Goal: Task Accomplishment & Management: Complete application form

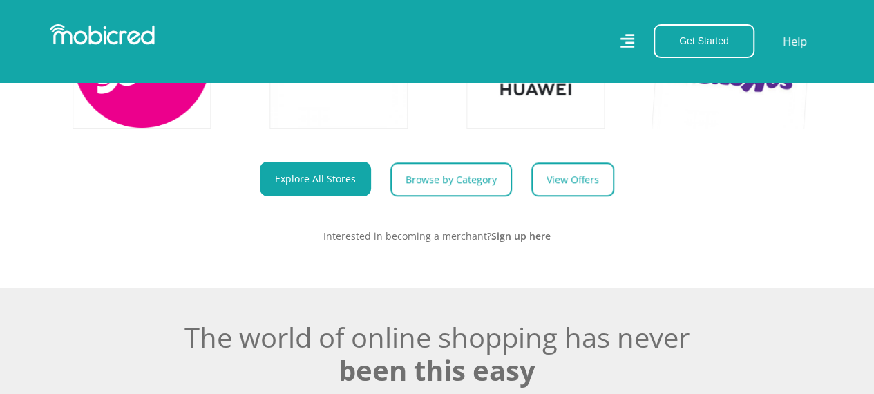
scroll to position [602, 0]
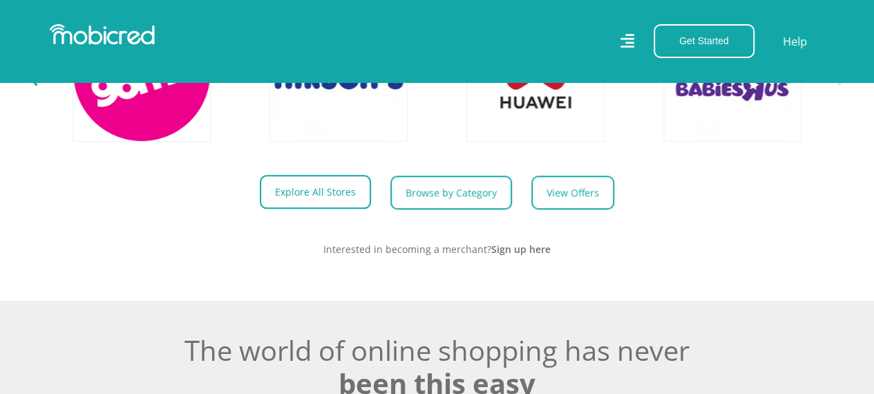
click at [301, 197] on link "Explore All Stores" at bounding box center [315, 192] width 111 height 34
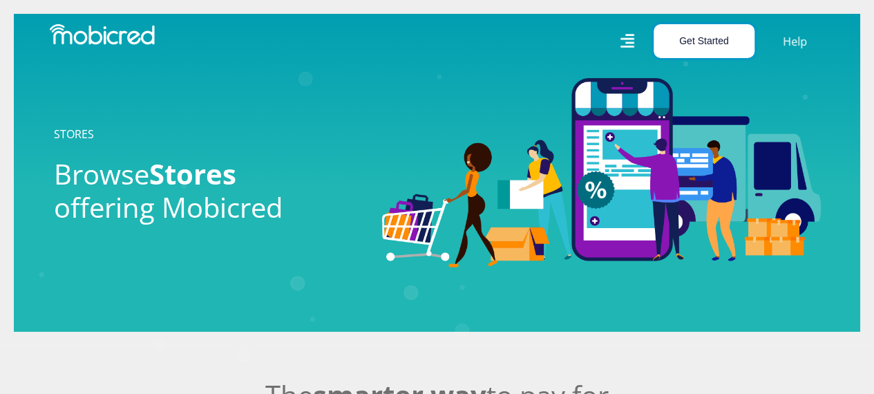
click at [684, 45] on button "Get Started" at bounding box center [704, 41] width 101 height 34
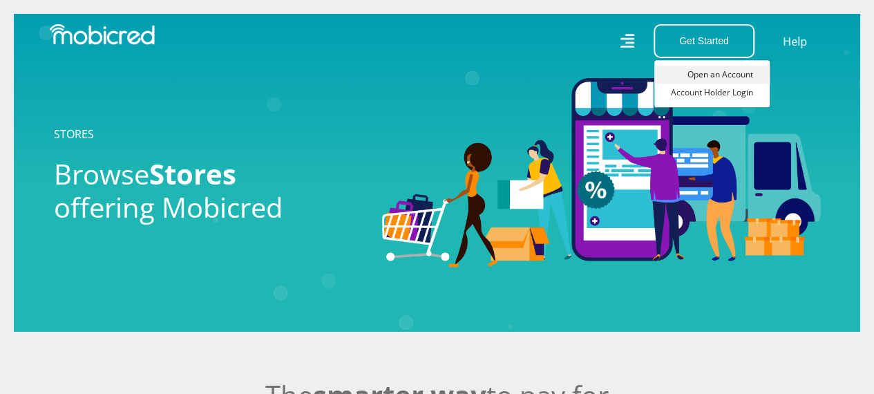
click at [703, 72] on link "Open an Account" at bounding box center [711, 75] width 115 height 18
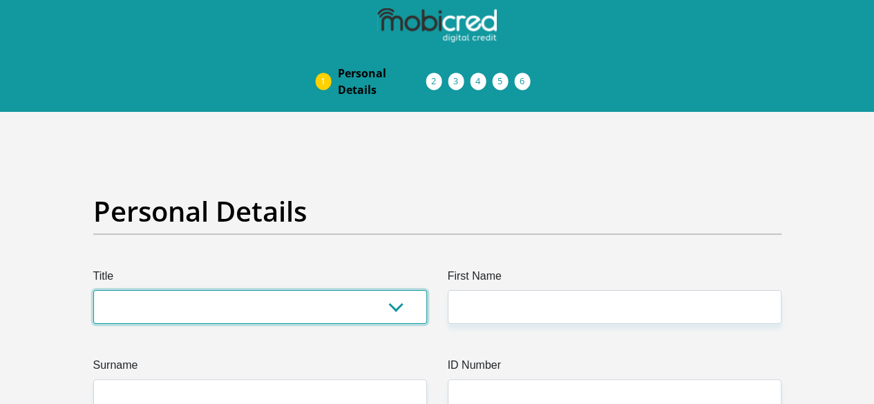
click at [395, 290] on select "Mr Ms Mrs Dr [PERSON_NAME]" at bounding box center [260, 307] width 334 height 34
select select "Ms"
click at [93, 290] on select "Mr Ms Mrs Dr [PERSON_NAME]" at bounding box center [260, 307] width 334 height 34
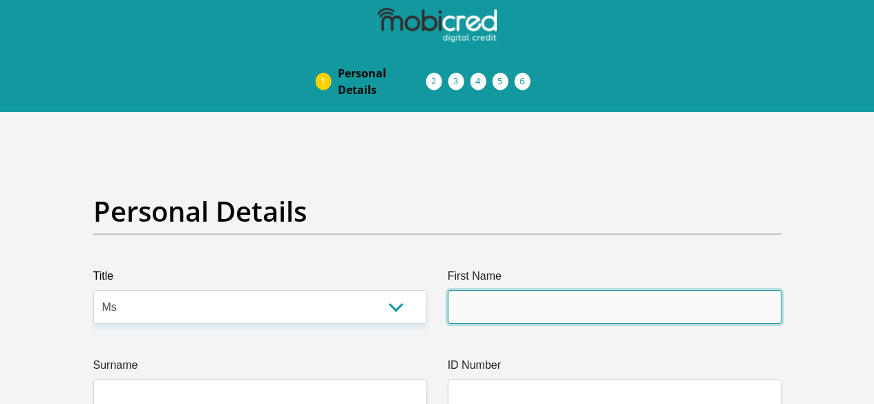
click at [531, 290] on input "First Name" at bounding box center [615, 307] width 334 height 34
type input "Avenida"
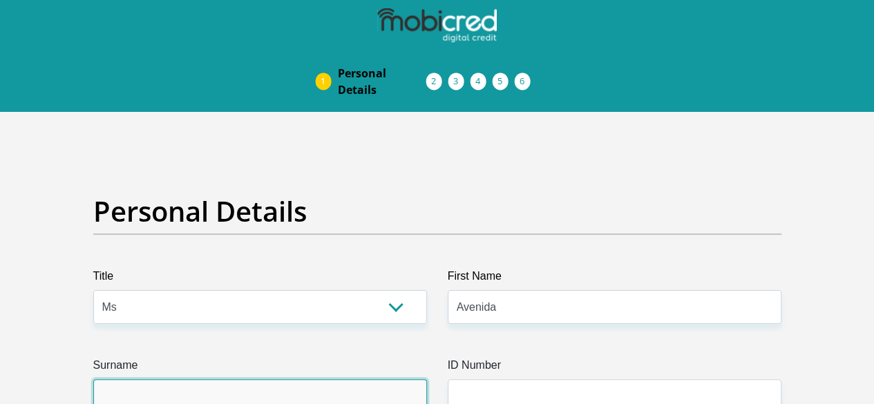
click at [307, 379] on input "Surname" at bounding box center [260, 396] width 334 height 34
type input "m"
type input "Moodley"
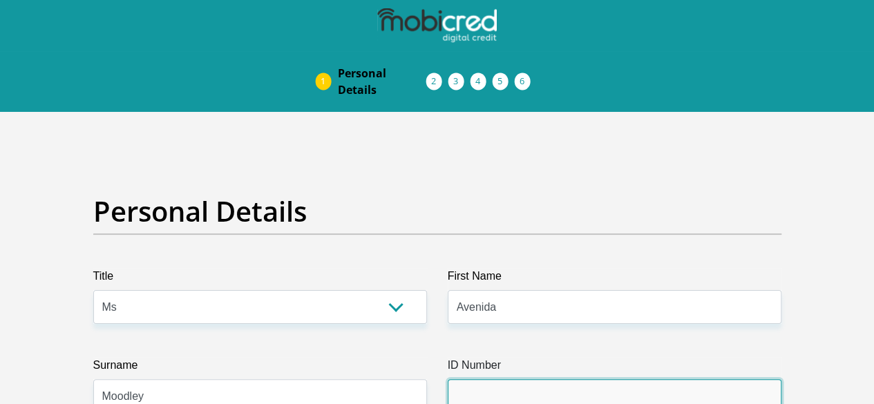
click at [479, 379] on input "ID Number" at bounding box center [615, 396] width 334 height 34
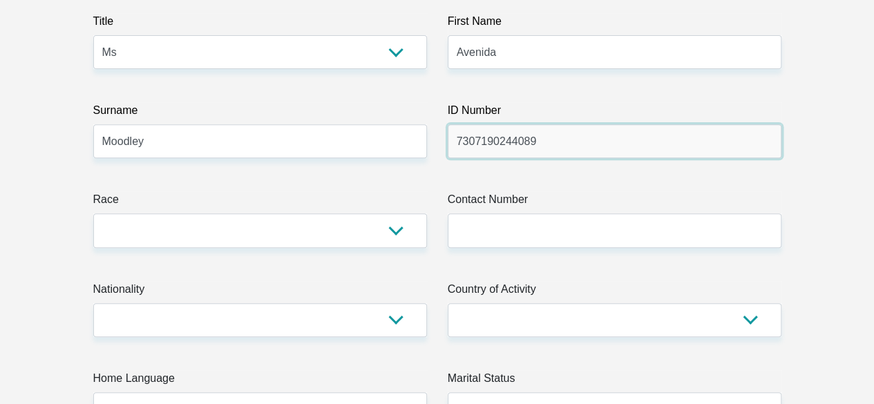
scroll to position [363, 0]
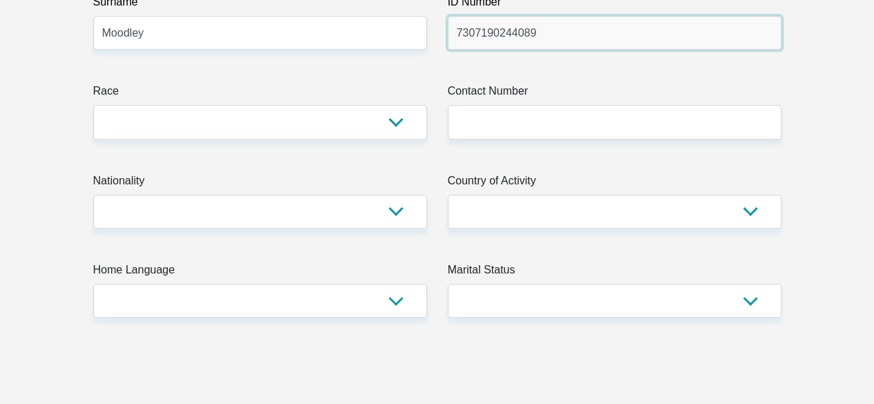
type input "7307190244089"
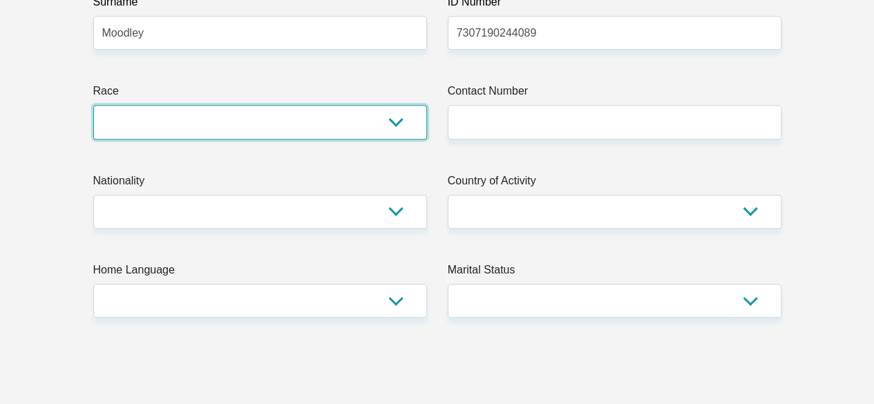
click at [260, 105] on select "Black Coloured Indian White Other" at bounding box center [260, 122] width 334 height 34
select select "3"
click at [93, 105] on select "Black Coloured Indian White Other" at bounding box center [260, 122] width 334 height 34
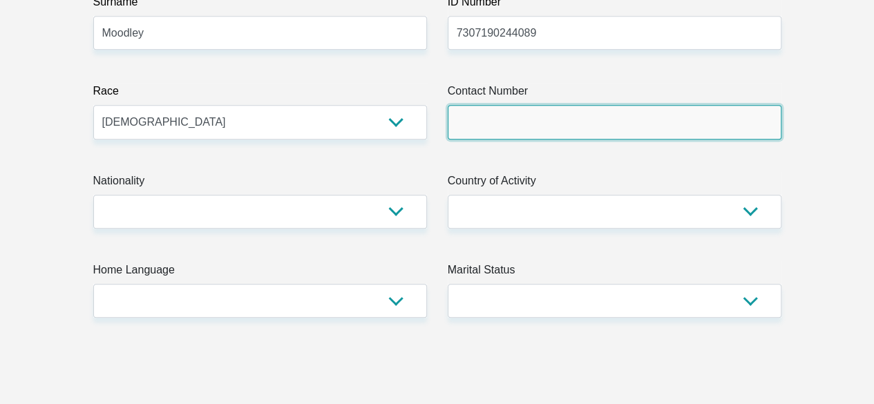
click at [492, 105] on input "Contact Number" at bounding box center [615, 122] width 334 height 34
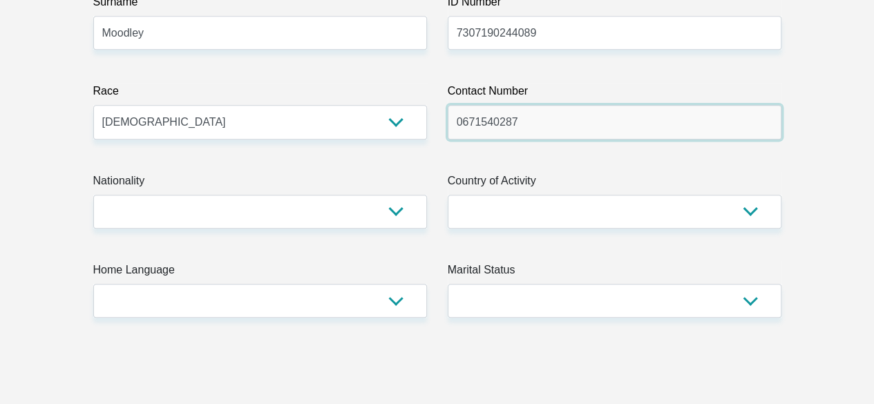
type input "0671540287"
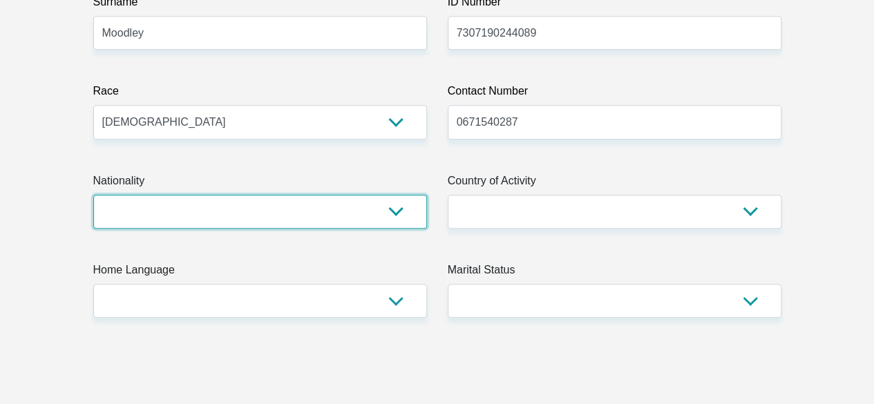
click at [325, 195] on select "South Africa Afghanistan Aland Islands Albania Algeria America Samoa American V…" at bounding box center [260, 212] width 334 height 34
select select "ZAF"
click at [93, 195] on select "South Africa Afghanistan Aland Islands Albania Algeria America Samoa American V…" at bounding box center [260, 212] width 334 height 34
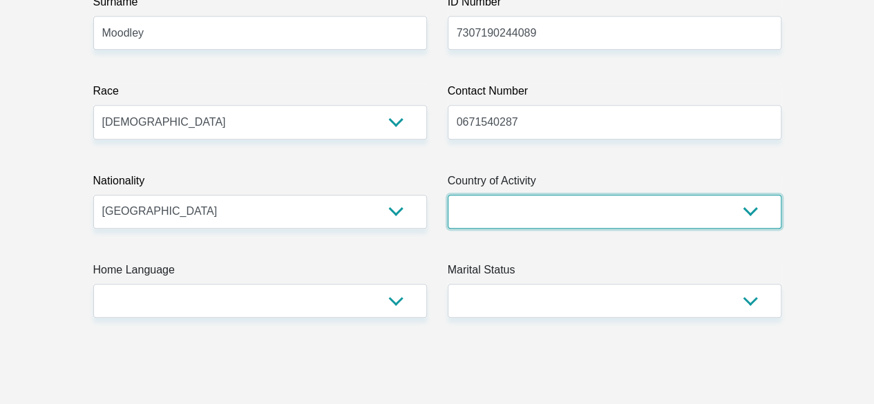
click at [500, 195] on select "South Africa Afghanistan Aland Islands Albania Algeria America Samoa American V…" at bounding box center [615, 212] width 334 height 34
select select "ZAF"
click at [448, 195] on select "South Africa Afghanistan Aland Islands Albania Algeria America Samoa American V…" at bounding box center [615, 212] width 334 height 34
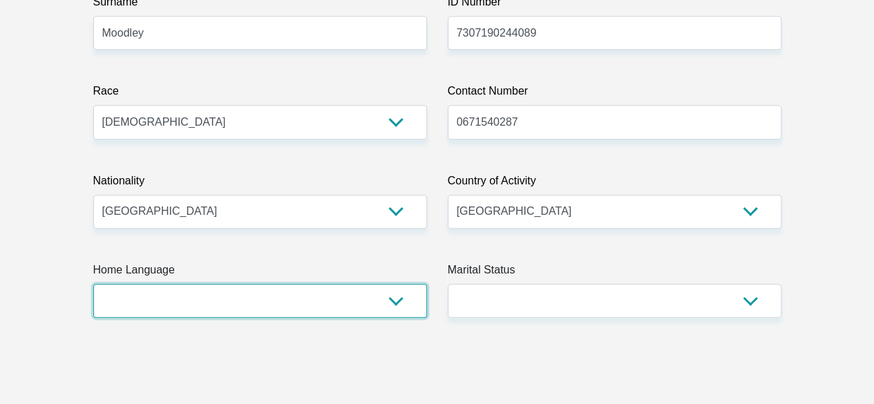
click at [254, 284] on select "Afrikaans English Sepedi South Ndebele Southern Sotho Swati Tsonga Tswana Venda…" at bounding box center [260, 301] width 334 height 34
select select "eng"
click at [93, 284] on select "Afrikaans English Sepedi South Ndebele Southern Sotho Swati Tsonga Tswana Venda…" at bounding box center [260, 301] width 334 height 34
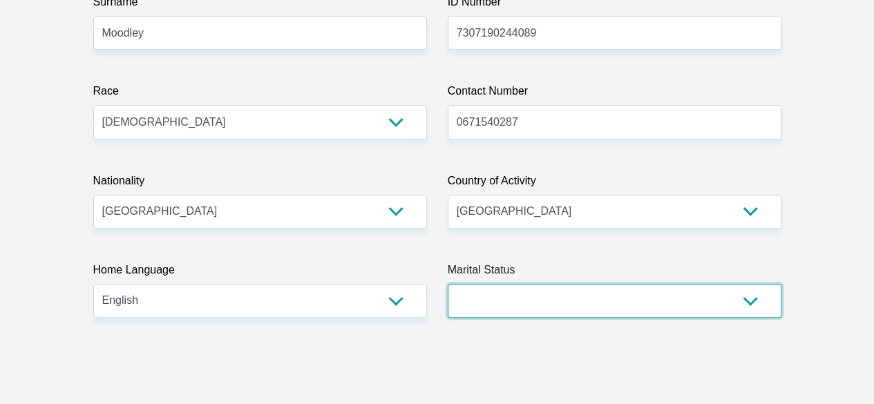
click at [482, 284] on select "Married ANC Single Divorced Widowed Married COP or Customary Law" at bounding box center [615, 301] width 334 height 34
select select "2"
click at [448, 284] on select "Married ANC Single Divorced Widowed Married COP or Customary Law" at bounding box center [615, 301] width 334 height 34
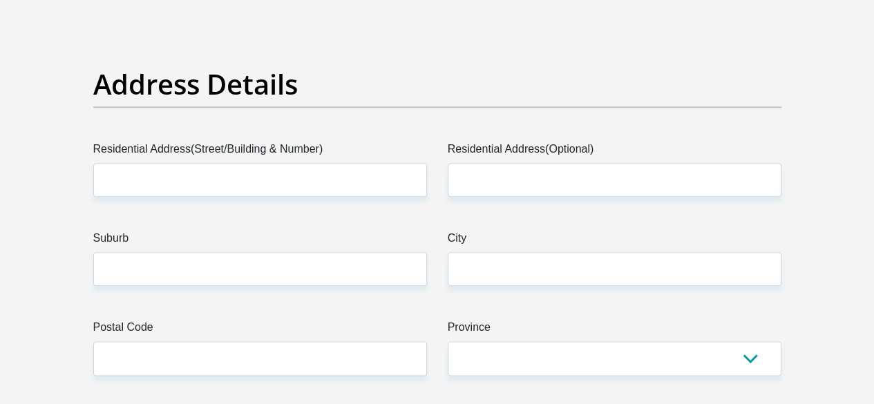
scroll to position [703, 0]
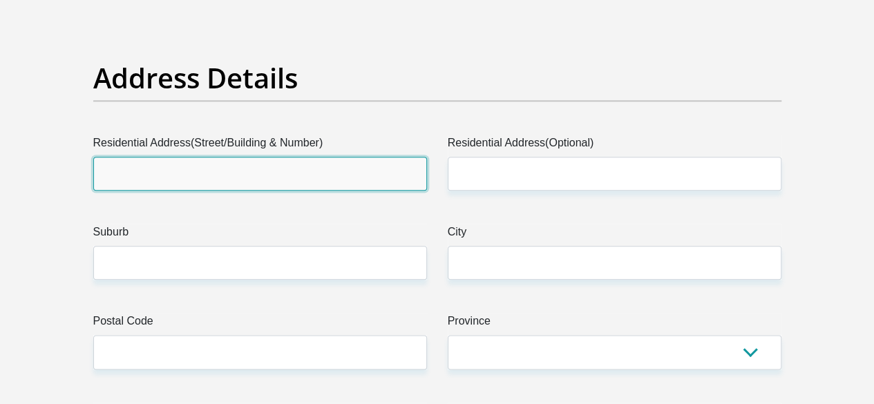
click at [421, 157] on input "Residential Address(Street/Building & Number)" at bounding box center [260, 174] width 334 height 34
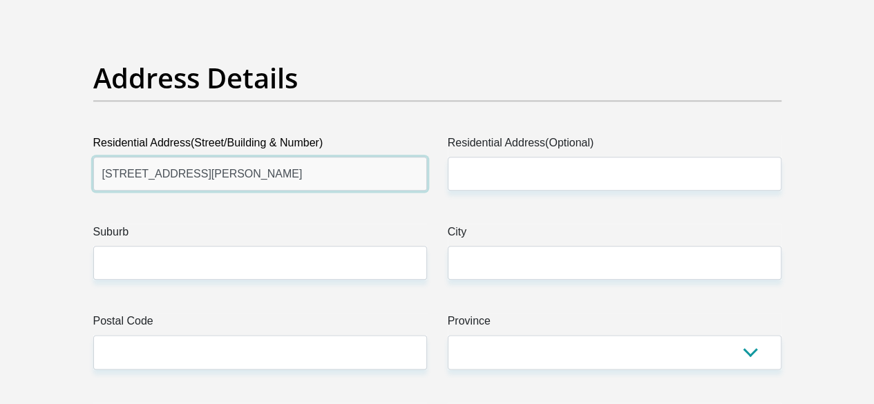
click at [207, 157] on input "49 Siena Avenue, SanDonato" at bounding box center [260, 174] width 334 height 34
type input "49 Siena Avenue, San Donato"
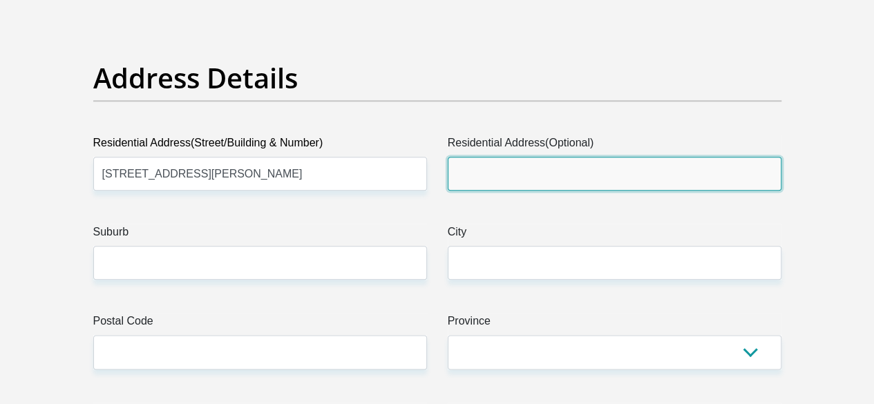
click at [499, 157] on input "Residential Address(Optional)" at bounding box center [615, 174] width 334 height 34
click at [513, 157] on input "Avianto Esatate" at bounding box center [615, 174] width 334 height 34
type input "Avianto Estate"
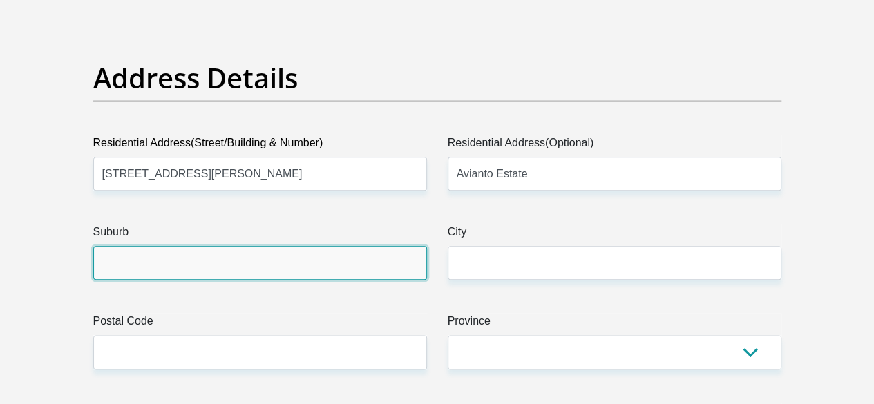
click at [323, 246] on input "Suburb" at bounding box center [260, 263] width 334 height 34
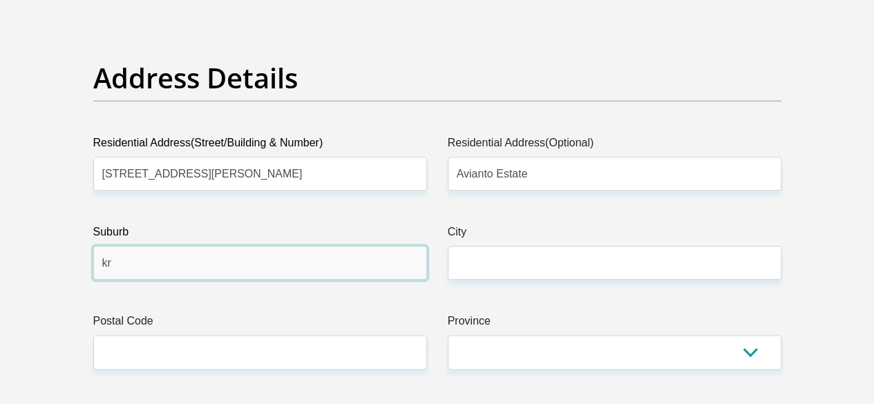
type input "k"
type input "Muldersdrift"
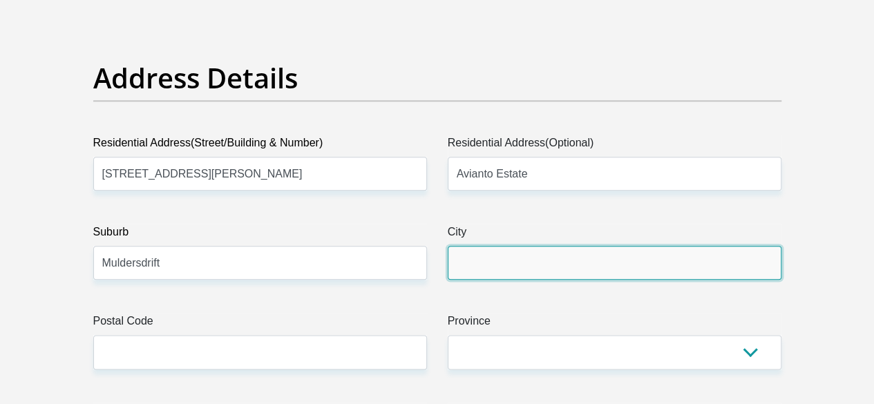
click at [491, 246] on input "City" at bounding box center [615, 263] width 334 height 34
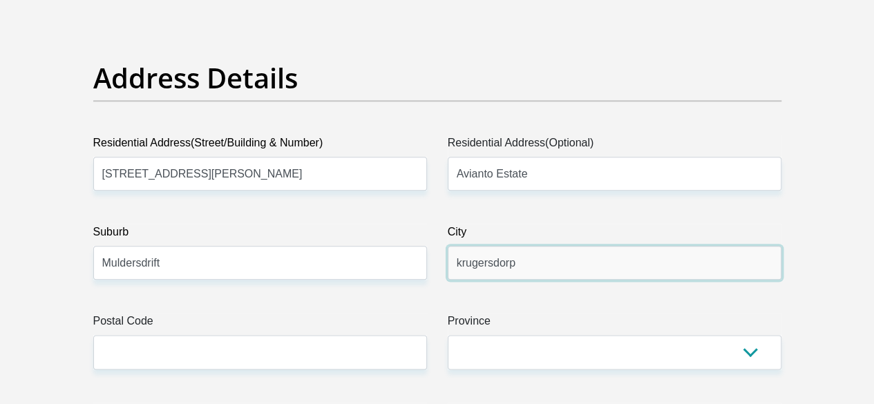
type input "krugersdorp"
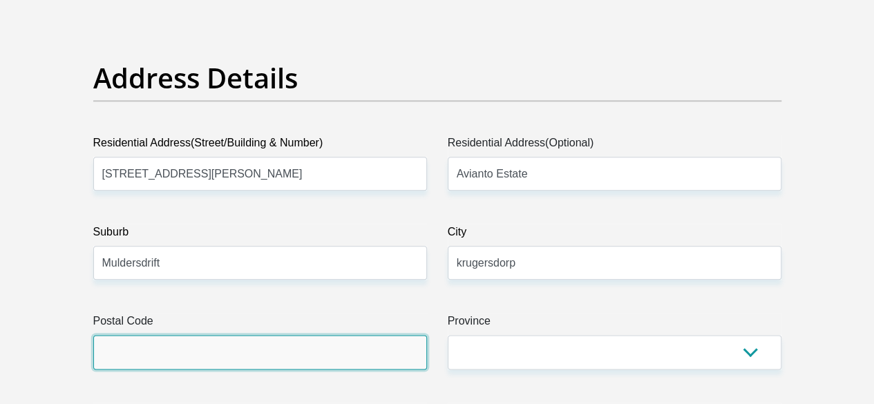
click at [305, 335] on input "Postal Code" at bounding box center [260, 352] width 334 height 34
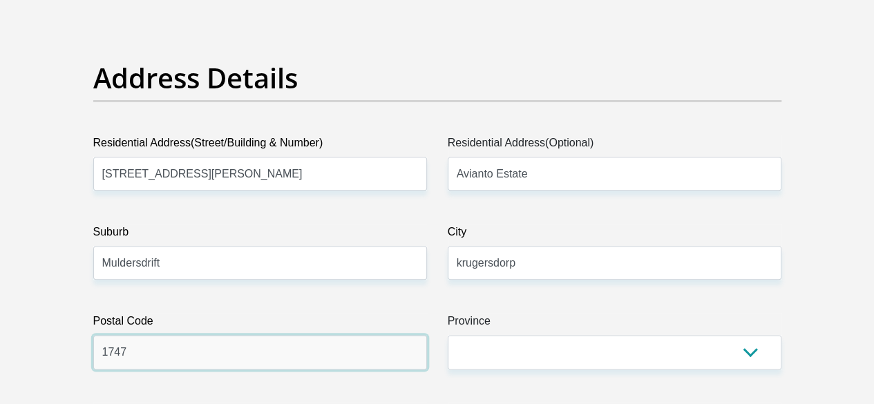
type input "1747"
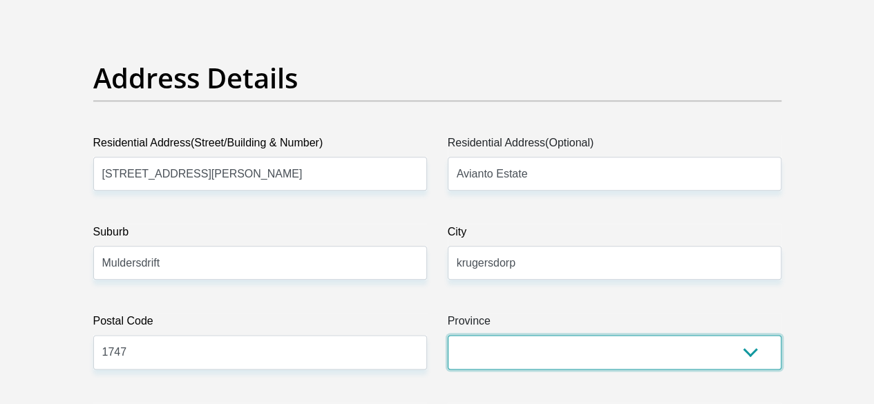
click at [502, 335] on select "Eastern Cape Free State Gauteng KwaZulu-Natal Limpopo Mpumalanga Northern Cape …" at bounding box center [615, 352] width 334 height 34
select select "Gauteng"
click at [448, 335] on select "Eastern Cape Free State Gauteng KwaZulu-Natal Limpopo Mpumalanga Northern Cape …" at bounding box center [615, 352] width 334 height 34
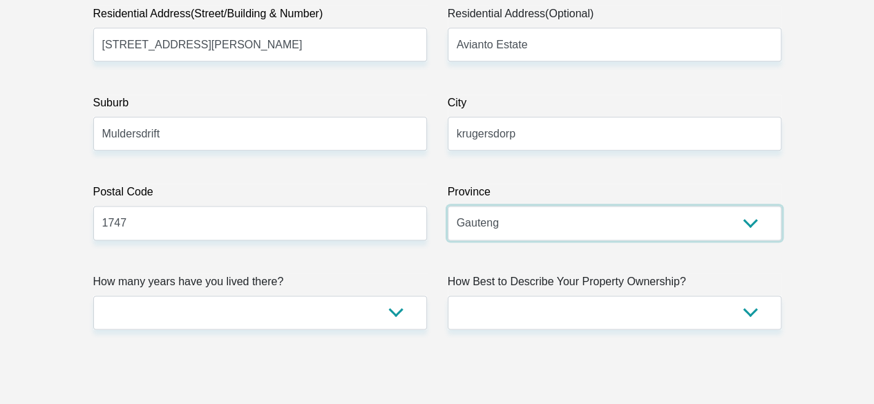
scroll to position [838, 0]
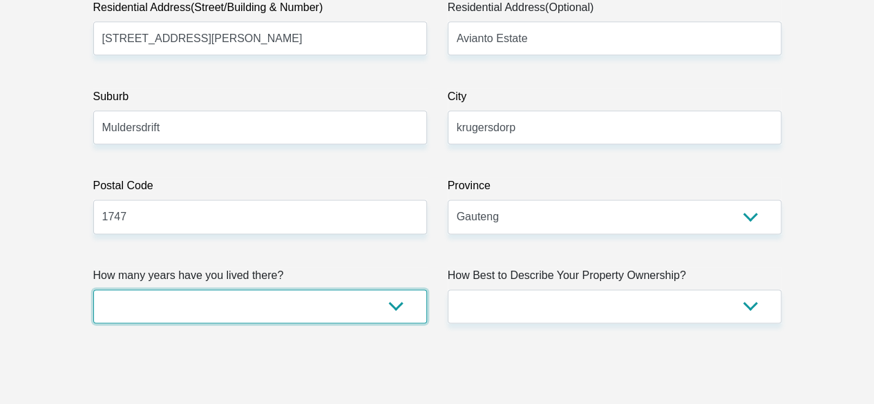
click at [359, 290] on select "less than 1 year 1-3 years 3-5 years 5+ years" at bounding box center [260, 307] width 334 height 34
select select "2"
click at [93, 290] on select "less than 1 year 1-3 years 3-5 years 5+ years" at bounding box center [260, 307] width 334 height 34
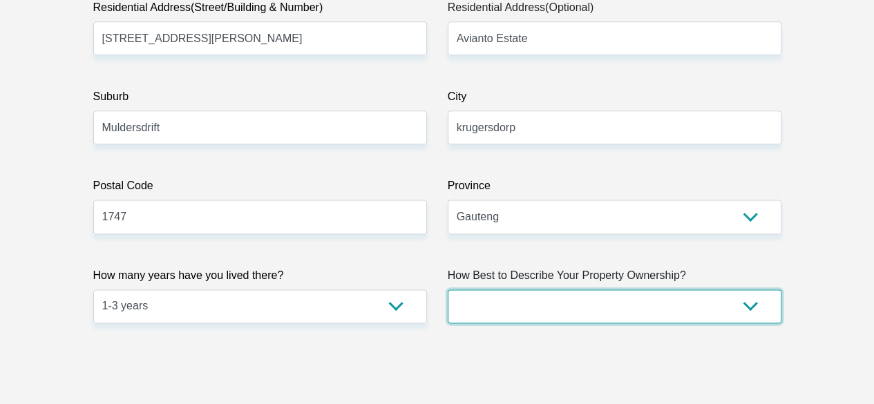
click at [531, 290] on select "Owned Rented Family Owned Company Dwelling" at bounding box center [615, 307] width 334 height 34
select select "Owned"
click at [448, 290] on select "Owned Rented Family Owned Company Dwelling" at bounding box center [615, 307] width 334 height 34
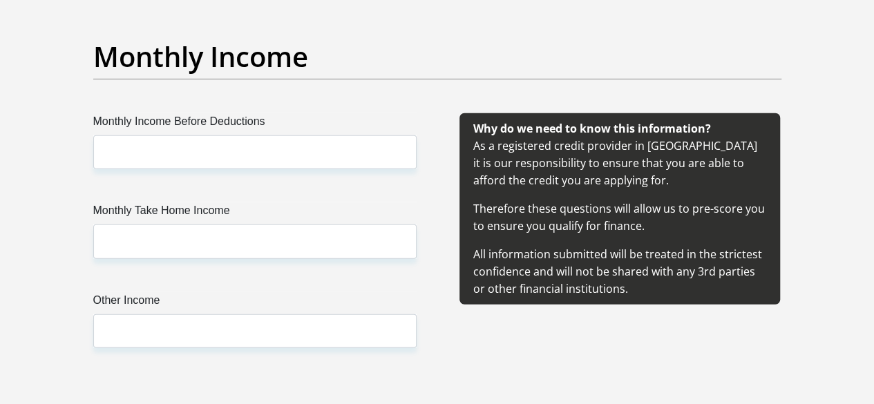
scroll to position [1604, 0]
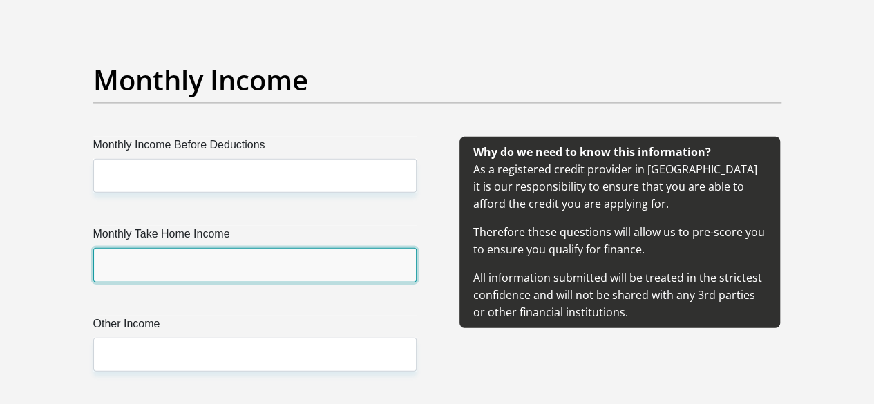
click at [182, 248] on input "Monthly Take Home Income" at bounding box center [254, 265] width 323 height 34
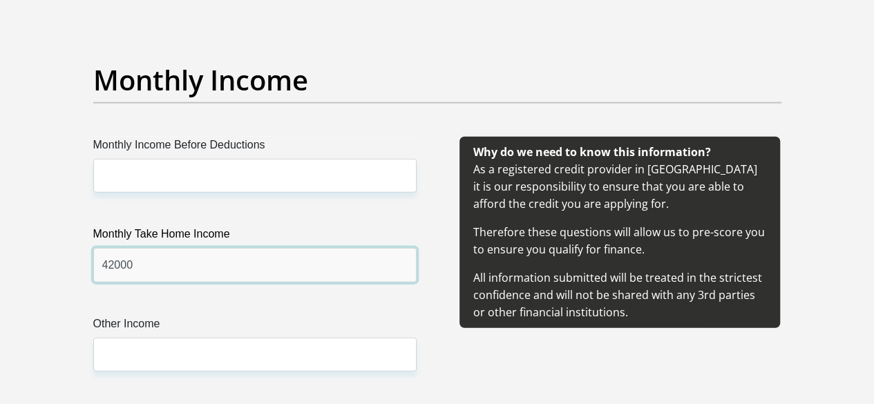
type input "42000"
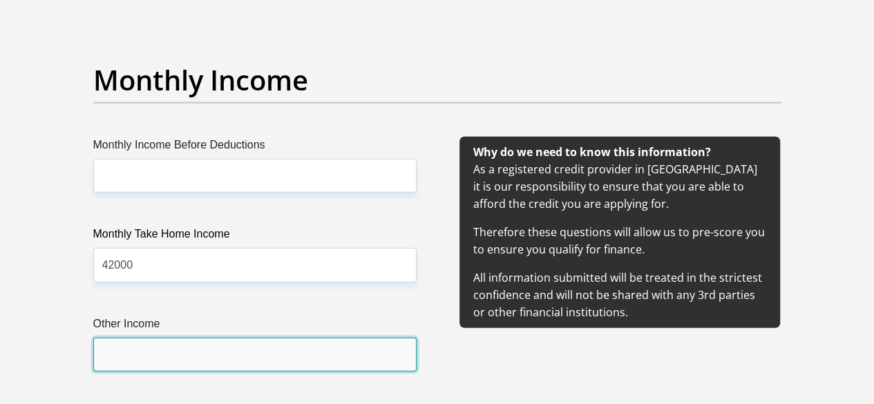
click at [164, 338] on input "Other Income" at bounding box center [254, 355] width 323 height 34
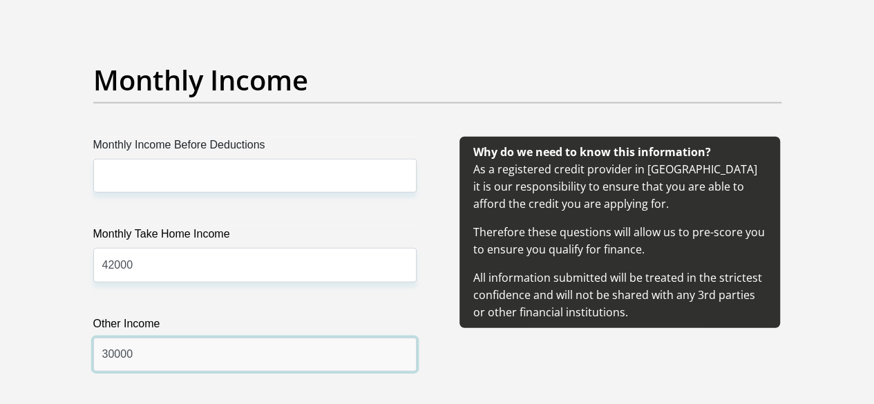
type input "30000"
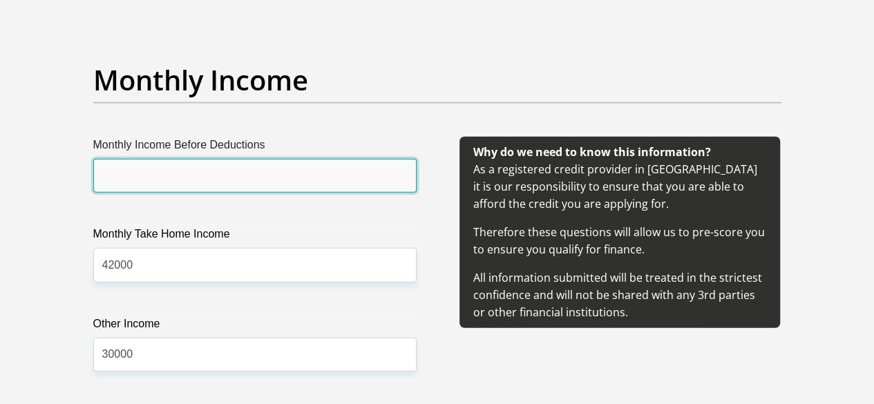
click at [148, 159] on input "Monthly Income Before Deductions" at bounding box center [254, 176] width 323 height 34
type input "63000"
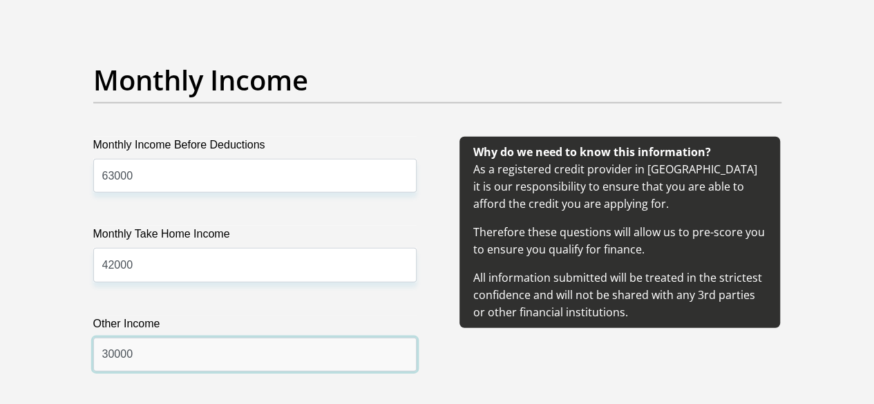
click at [159, 338] on input "30000" at bounding box center [254, 355] width 323 height 34
type input "3"
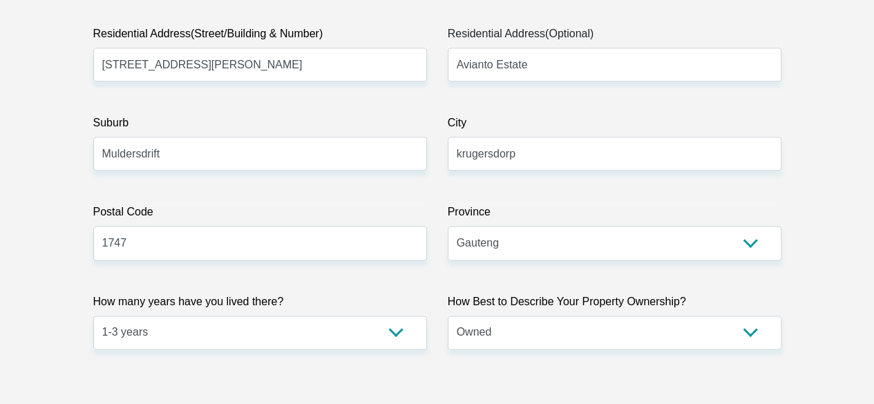
scroll to position [803, 0]
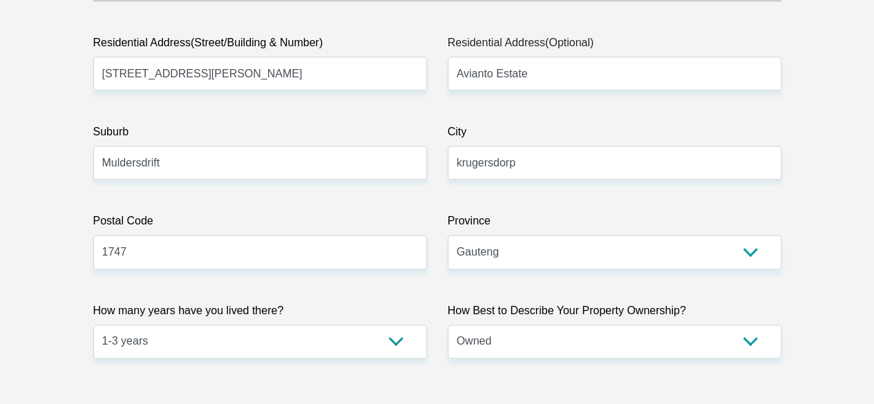
type input "7500"
click at [742, 325] on select "Owned Rented Family Owned Company Dwelling" at bounding box center [615, 342] width 334 height 34
select select "Rented"
click at [448, 325] on select "Owned Rented Family Owned Company Dwelling" at bounding box center [615, 342] width 334 height 34
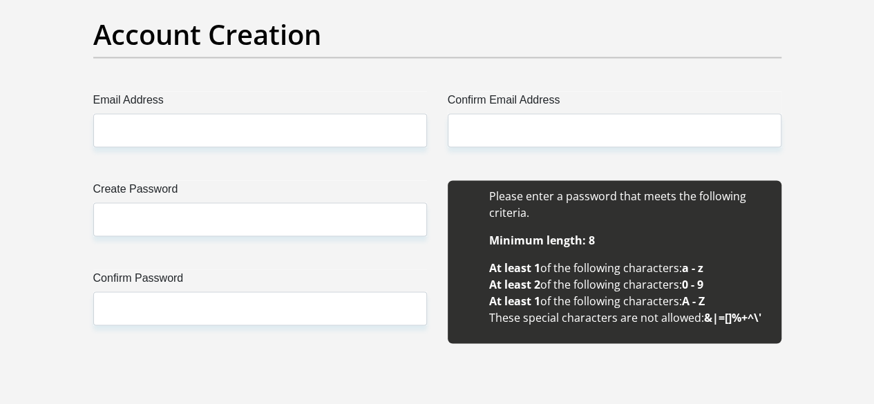
scroll to position [1251, 0]
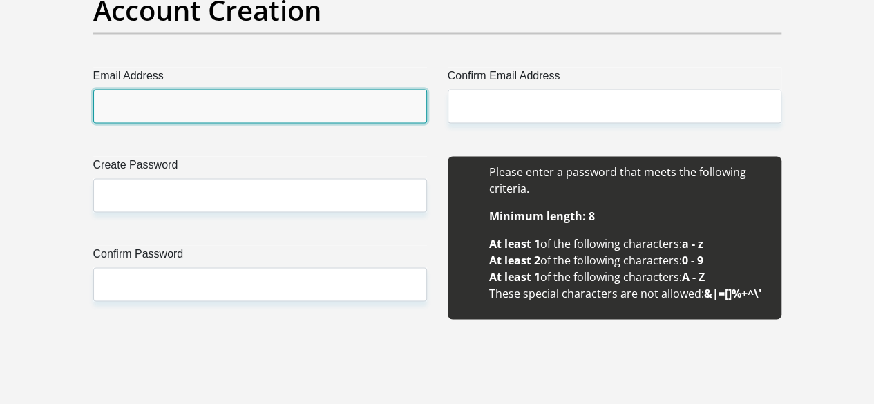
click at [405, 89] on input "Email Address" at bounding box center [260, 106] width 334 height 34
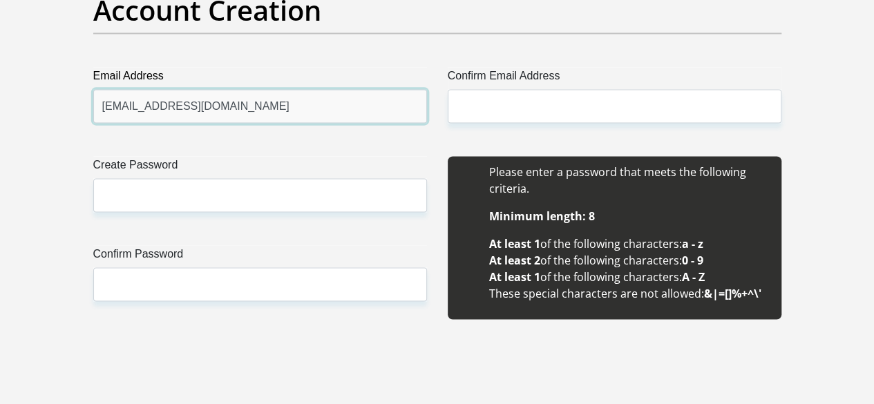
type input "avenida.moodley@gilbarco.com"
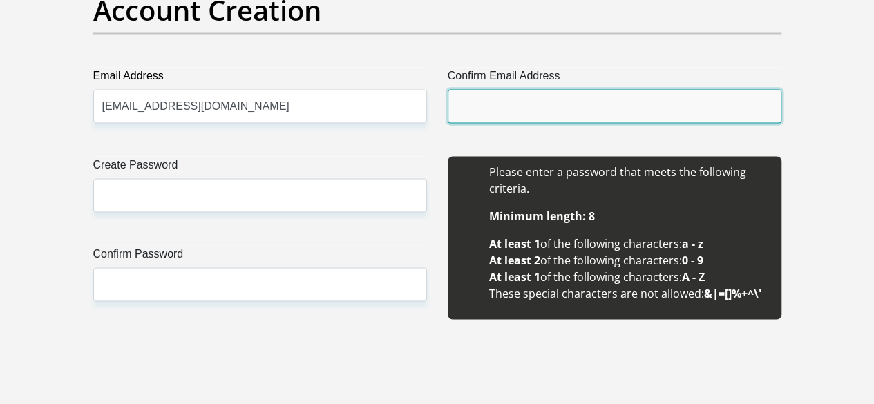
click at [488, 89] on input "Confirm Email Address" at bounding box center [615, 106] width 334 height 34
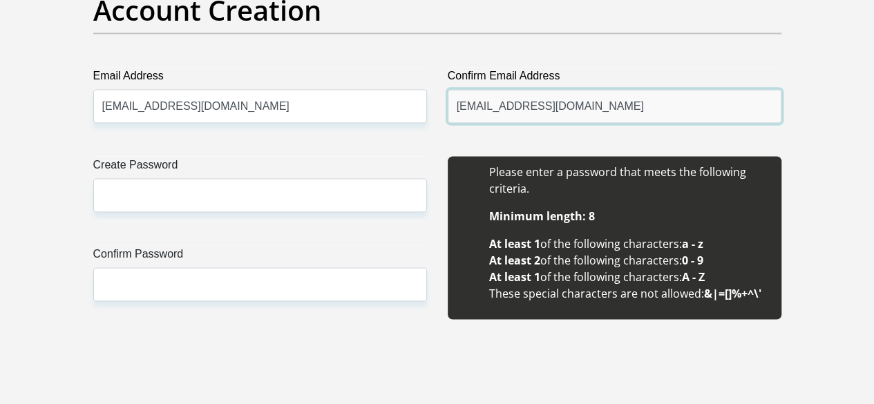
type input "avenida.moodley@gilbarco.com"
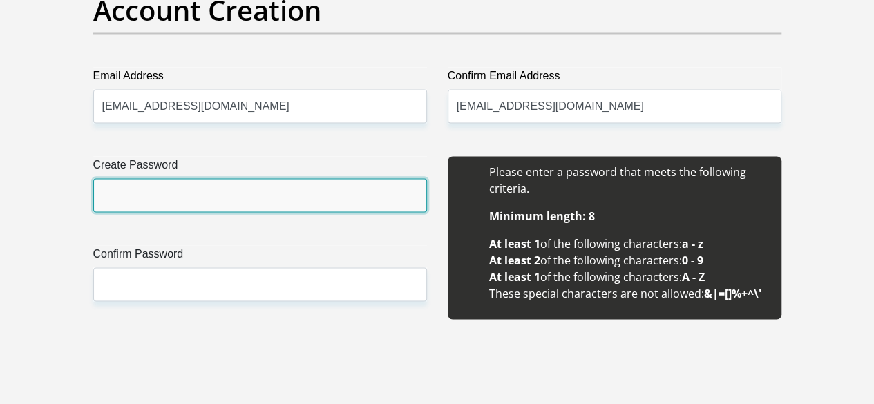
click at [246, 178] on input "Create Password" at bounding box center [260, 195] width 334 height 34
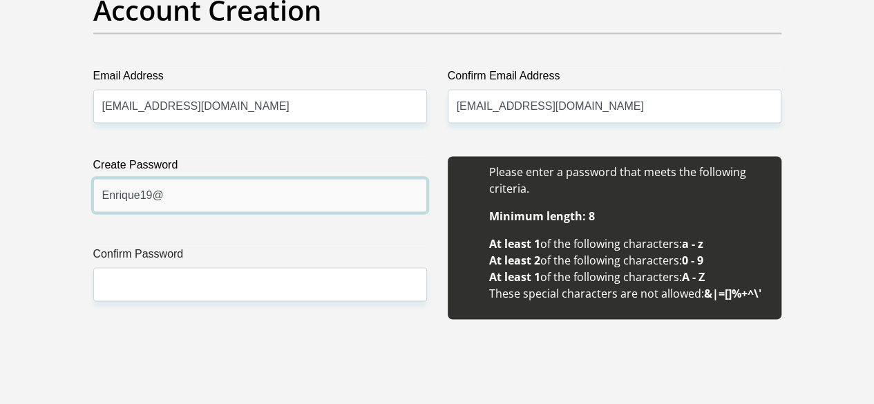
type input "Enrique19@"
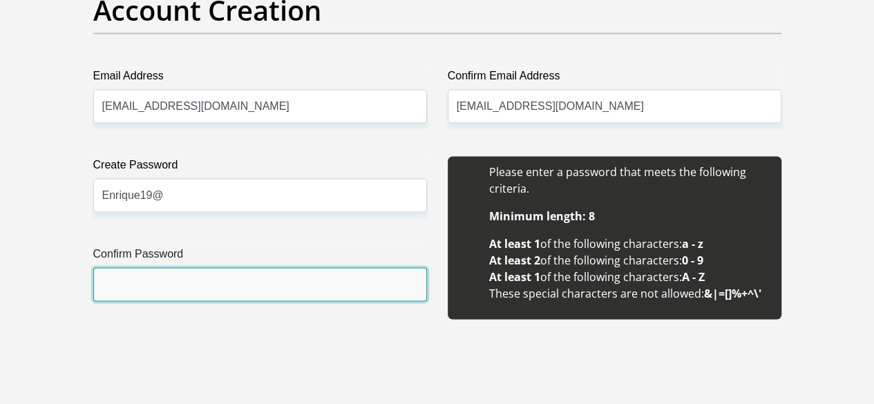
click at [209, 267] on input "Confirm Password" at bounding box center [260, 284] width 334 height 34
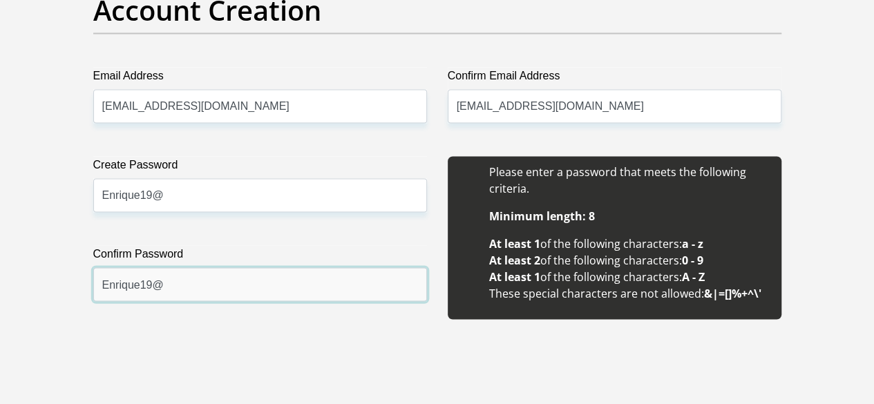
type input "Enrique19@"
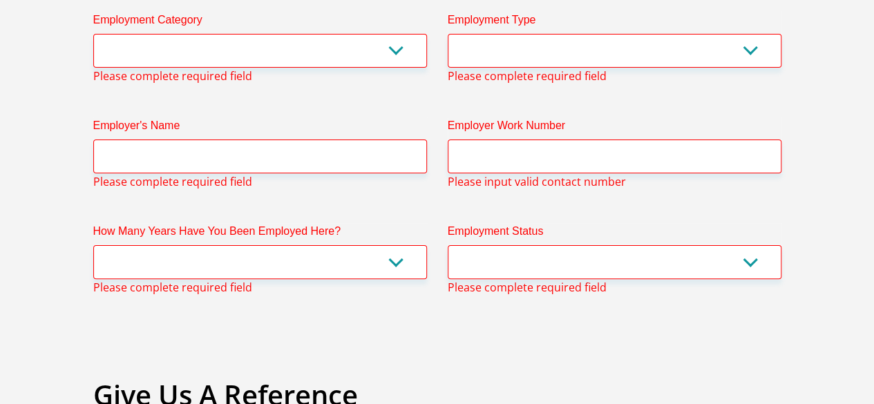
scroll to position [2694, 0]
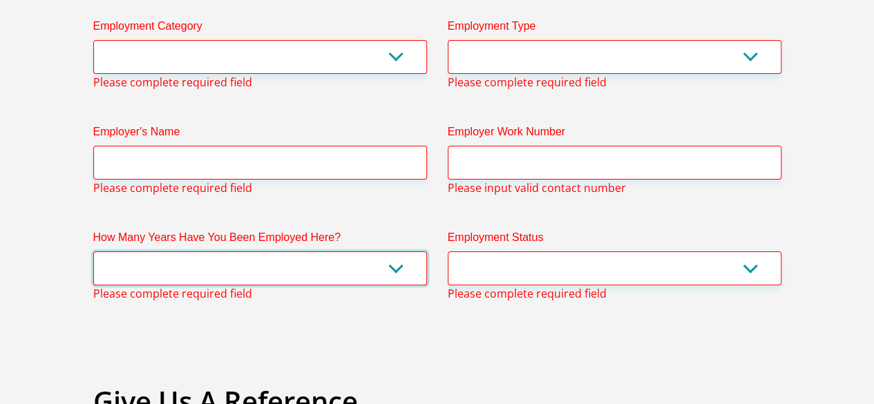
click at [397, 252] on select "less than 1 year 1-3 years 3-5 years 5+ years" at bounding box center [260, 269] width 334 height 34
select select "24"
click at [93, 252] on select "less than 1 year 1-3 years 3-5 years 5+ years" at bounding box center [260, 269] width 334 height 34
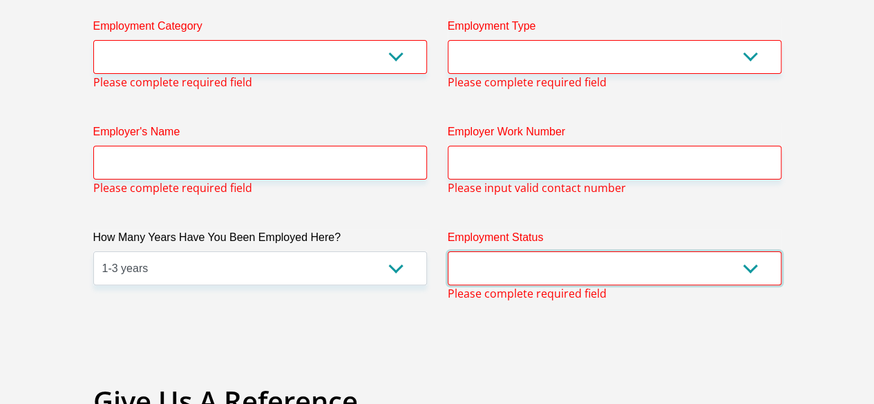
click at [469, 252] on select "Permanent/Full-time Part-time/Casual Contract Worker Self-Employed Housewife Re…" at bounding box center [615, 269] width 334 height 34
select select "1"
click at [448, 252] on select "Permanent/Full-time Part-time/Casual Contract Worker Self-Employed Housewife Re…" at bounding box center [615, 269] width 334 height 34
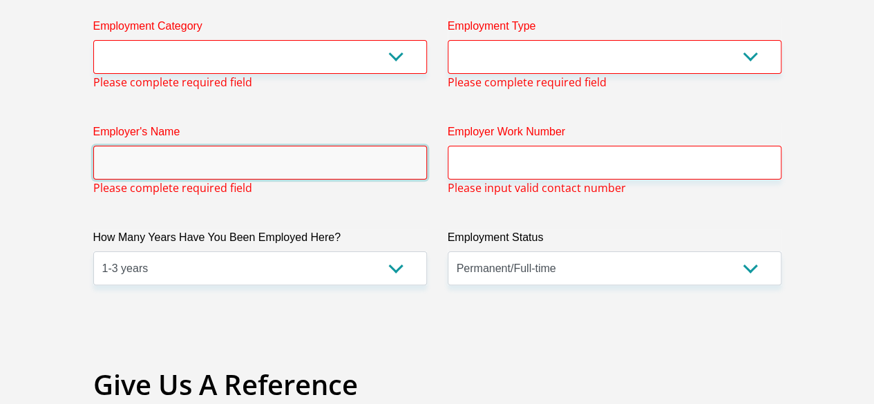
click at [283, 146] on input "Employer's Name" at bounding box center [260, 163] width 334 height 34
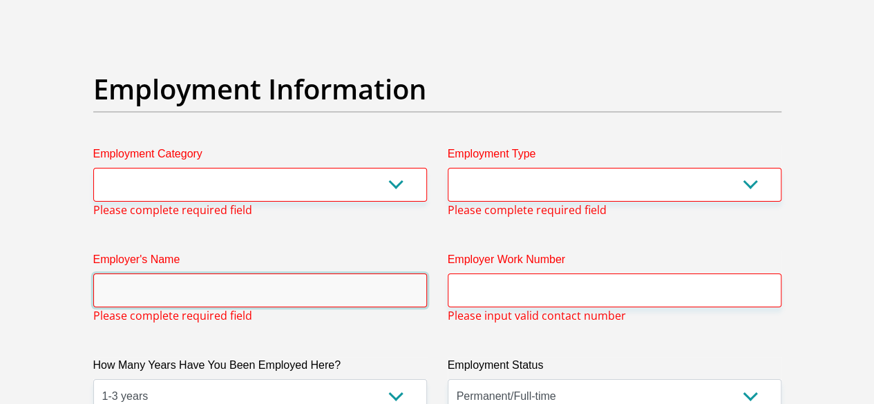
scroll to position [2572, 0]
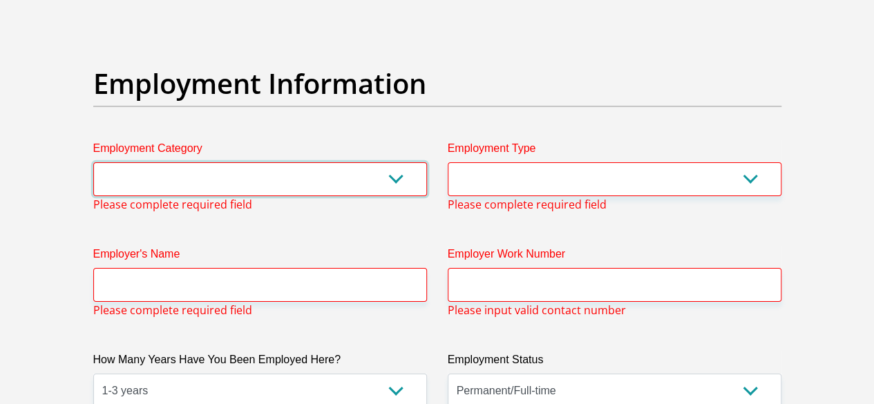
click at [401, 162] on select "AGRICULTURE ALCOHOL & TOBACCO CONSTRUCTION MATERIALS METALLURGY EQUIPMENT FOR R…" at bounding box center [260, 179] width 334 height 34
select select "51"
click at [93, 162] on select "AGRICULTURE ALCOHOL & TOBACCO CONSTRUCTION MATERIALS METALLURGY EQUIPMENT FOR R…" at bounding box center [260, 179] width 334 height 34
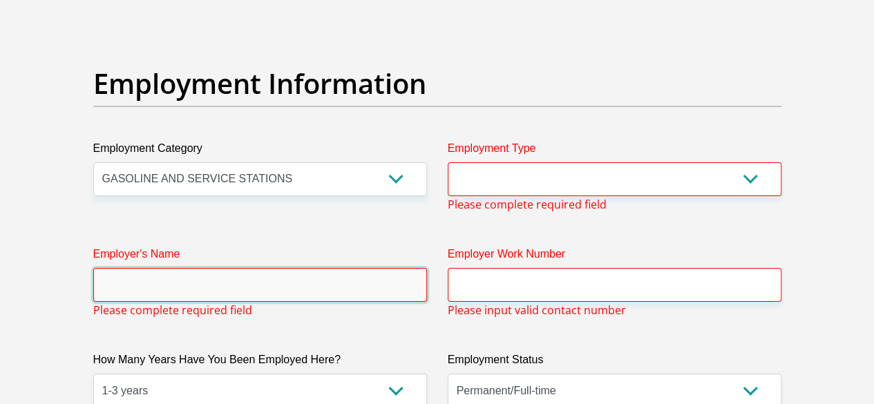
click at [312, 268] on input "Employer's Name" at bounding box center [260, 285] width 334 height 34
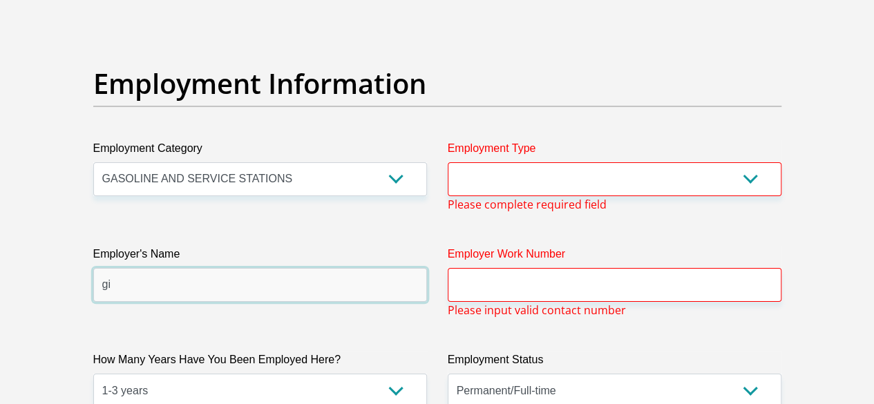
type input "g"
click at [155, 268] on input "GILBARCOAFS" at bounding box center [260, 285] width 334 height 34
type input "GILBARCOAFS"
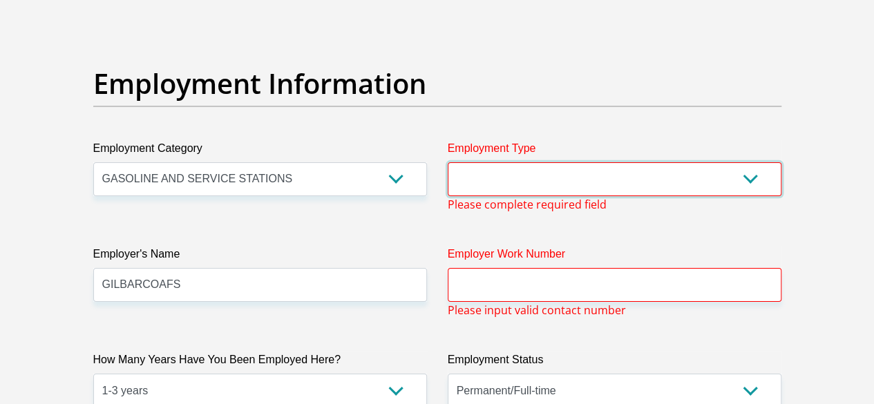
click at [500, 162] on select "College/Lecturer Craft Seller Creative Driver Executive Farmer Forces - Non Com…" at bounding box center [615, 179] width 334 height 34
select select "Manager"
click at [448, 162] on select "College/Lecturer Craft Seller Creative Driver Executive Farmer Forces - Non Com…" at bounding box center [615, 179] width 334 height 34
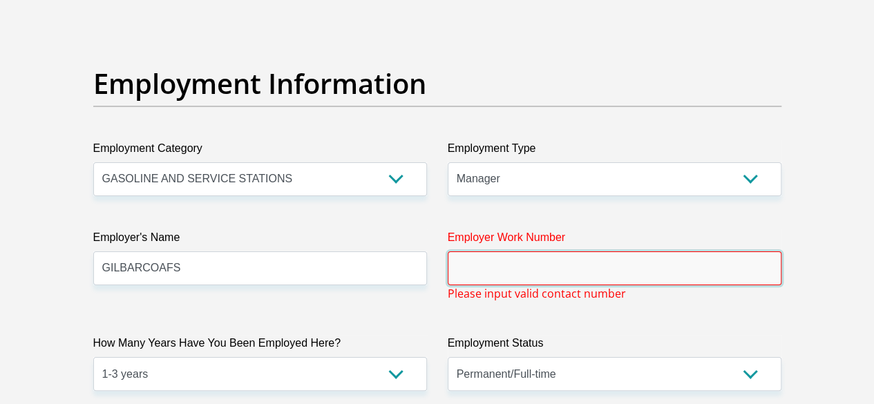
click at [541, 252] on input "Employer Work Number" at bounding box center [615, 269] width 334 height 34
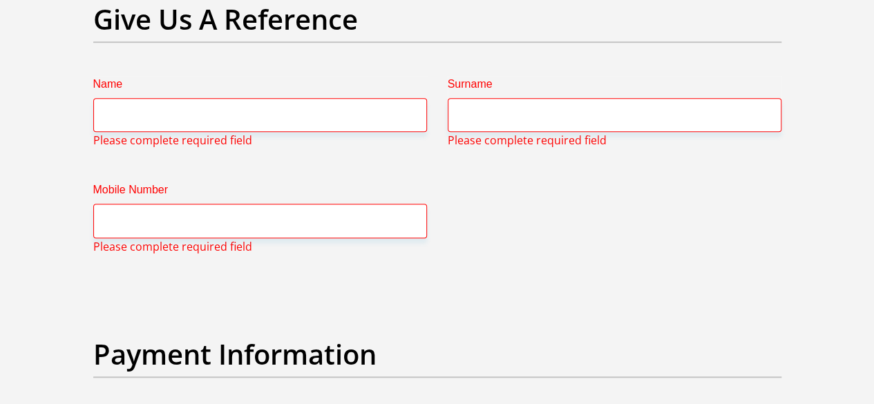
scroll to position [3048, 0]
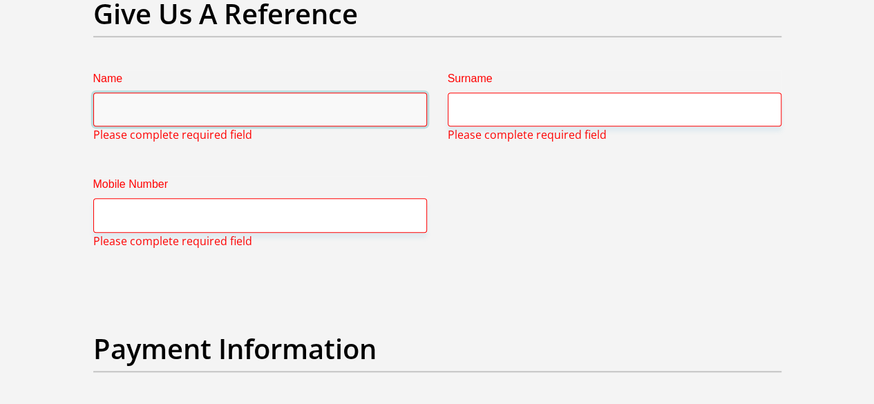
click at [191, 93] on input "Name" at bounding box center [260, 110] width 334 height 34
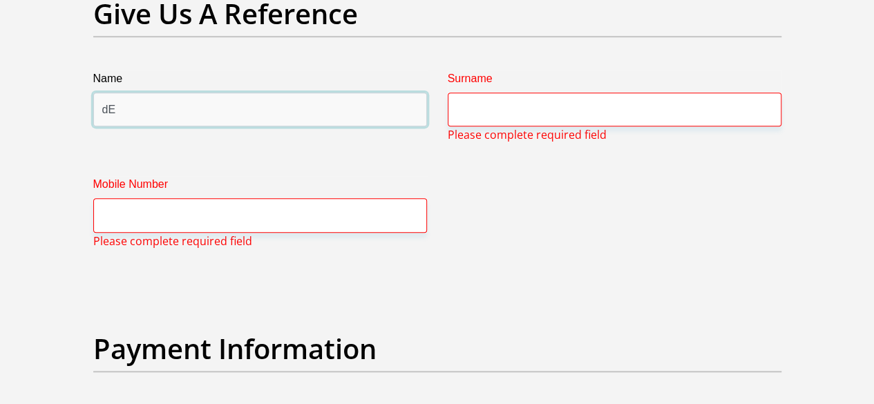
type input "d"
type input "Desiree"
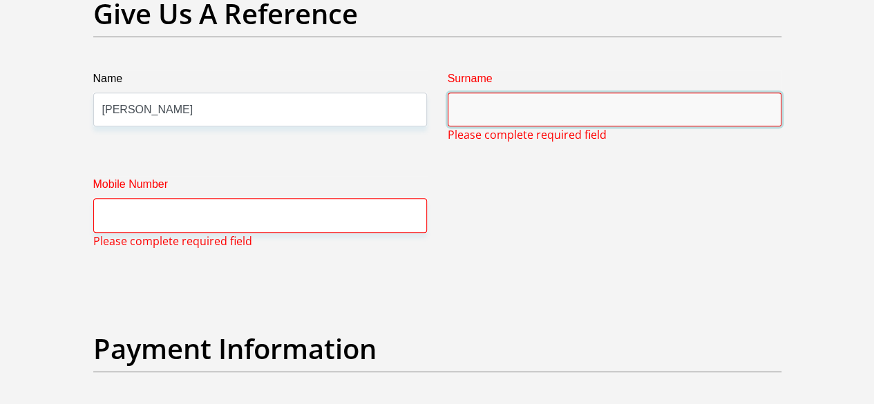
click at [484, 93] on input "Surname" at bounding box center [615, 110] width 334 height 34
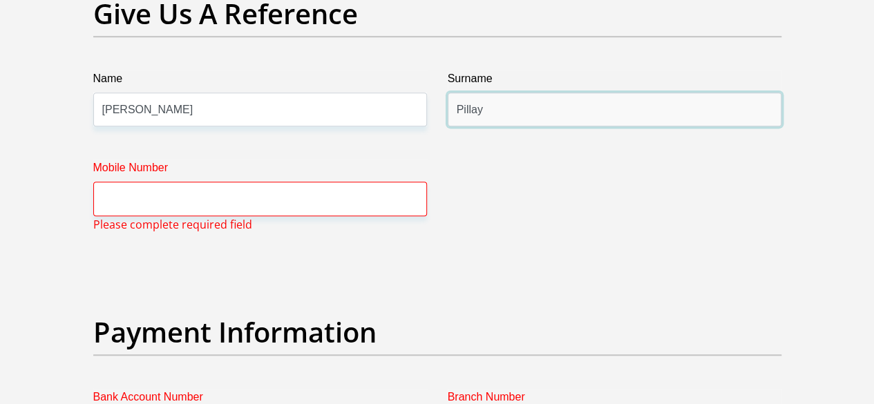
type input "Pillay"
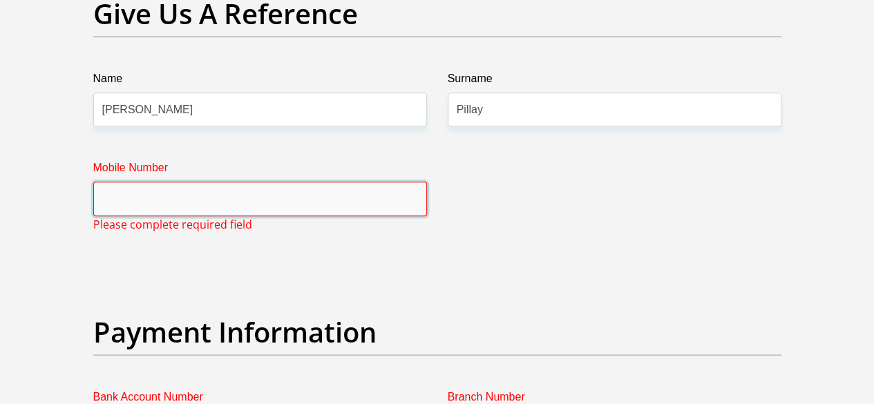
click at [349, 182] on input "Mobile Number" at bounding box center [260, 199] width 334 height 34
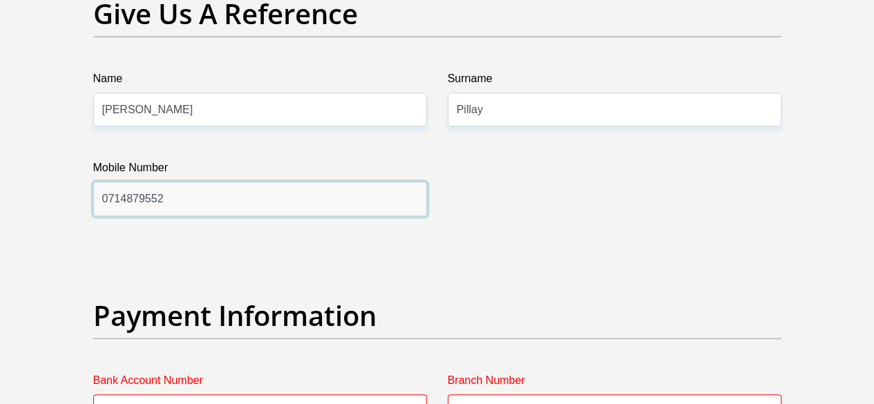
type input "0714879552"
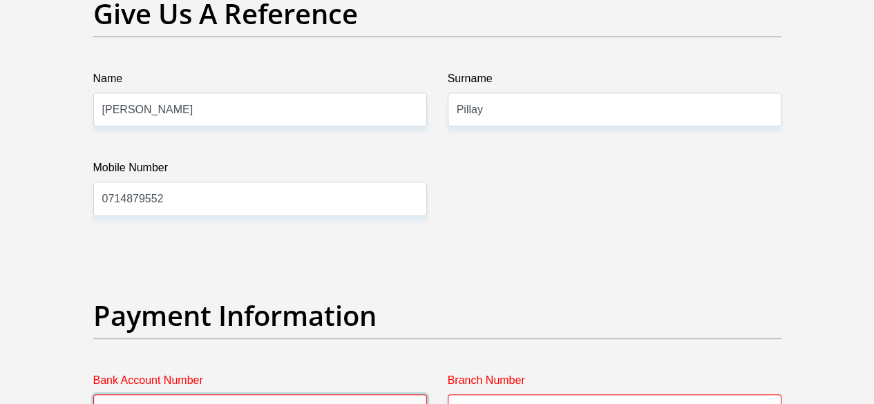
click at [177, 395] on input "Bank Account Number" at bounding box center [260, 412] width 334 height 34
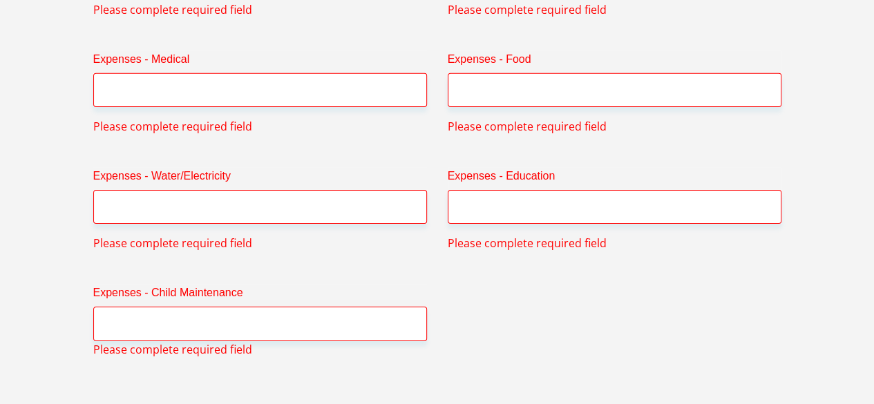
scroll to position [2136, 0]
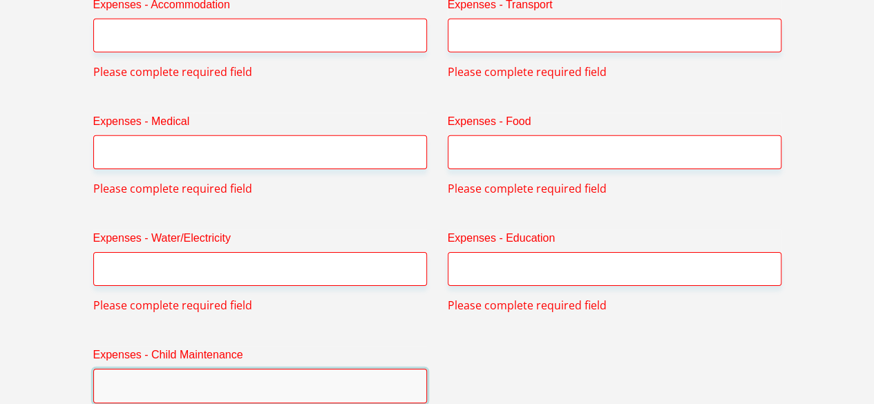
click at [341, 369] on input "Expenses - Child Maintenance" at bounding box center [260, 386] width 334 height 34
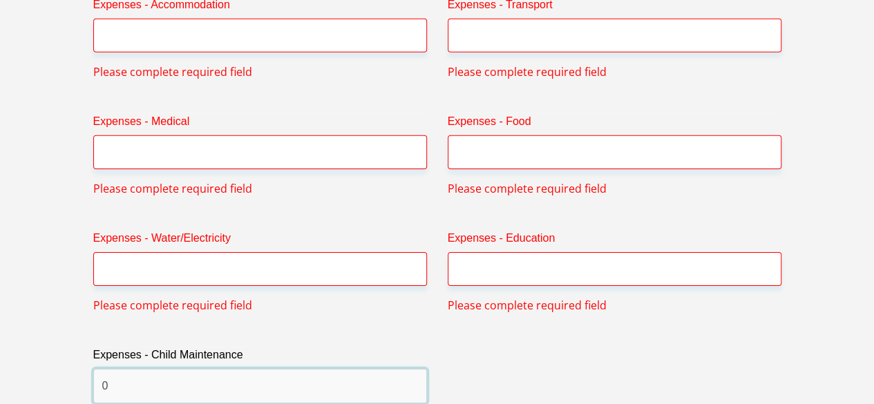
type input "0"
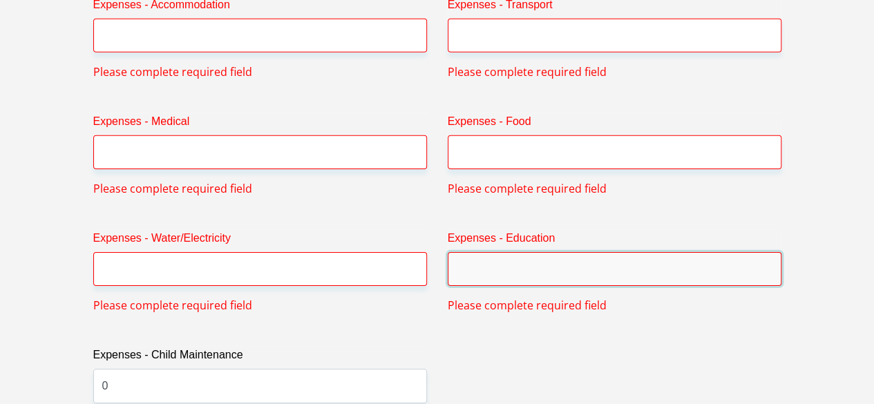
click at [475, 252] on input "Expenses - Education" at bounding box center [615, 269] width 334 height 34
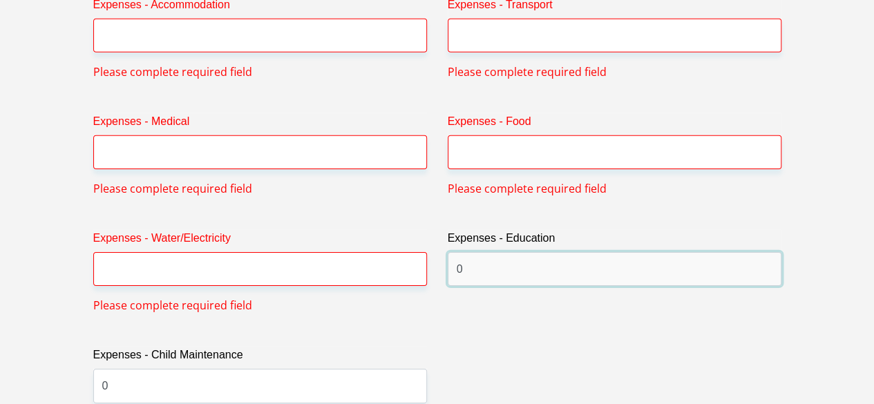
type input "0"
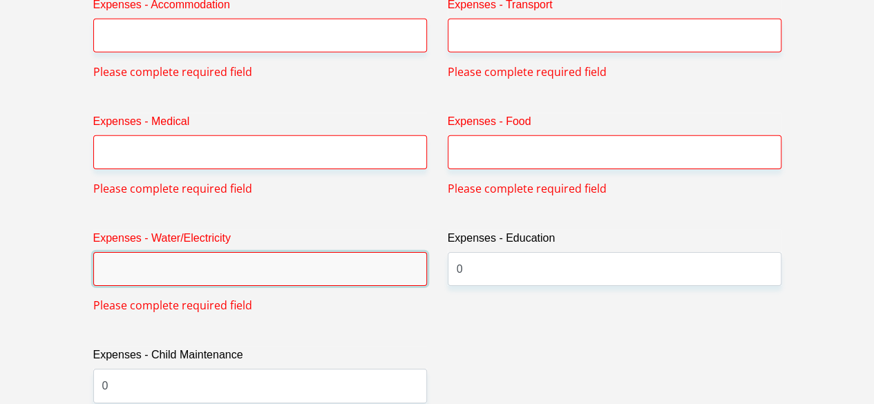
click at [340, 252] on input "Expenses - Water/Electricity" at bounding box center [260, 269] width 334 height 34
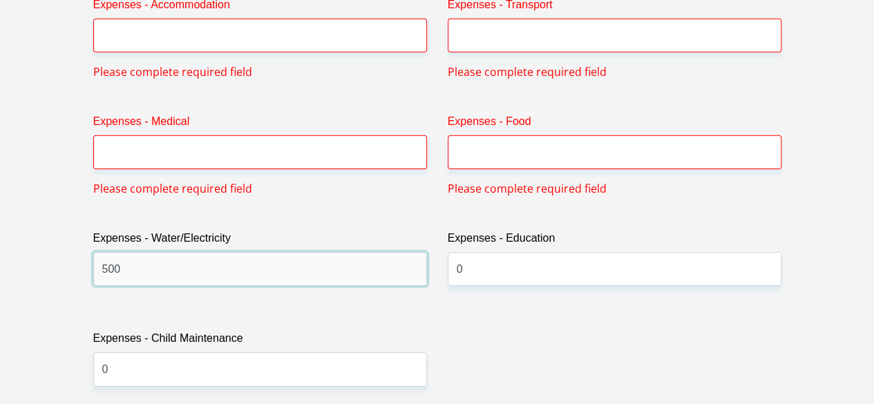
type input "500"
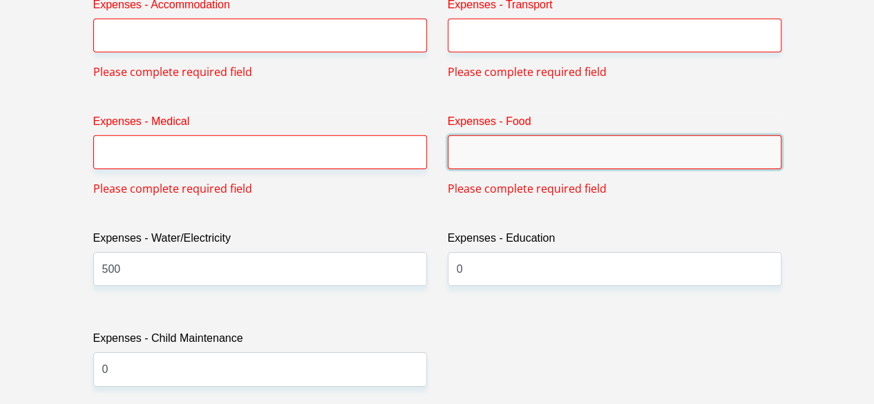
click at [488, 135] on input "Expenses - Food" at bounding box center [615, 152] width 334 height 34
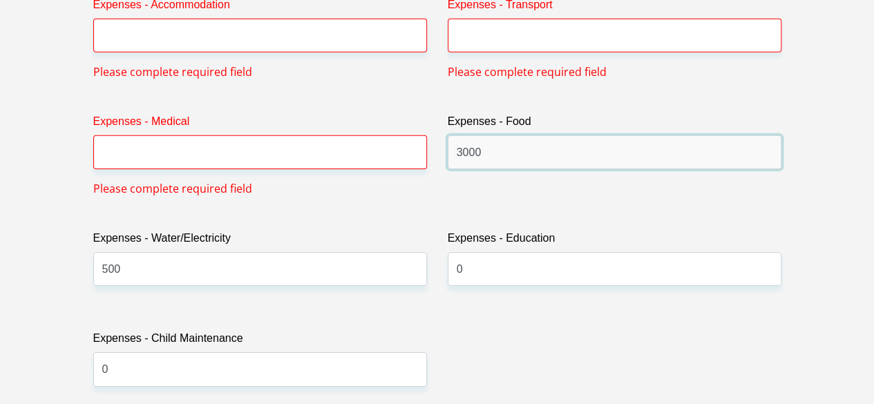
type input "3000"
click at [430, 113] on div "Expenses - Medical Please complete required field" at bounding box center [260, 155] width 354 height 84
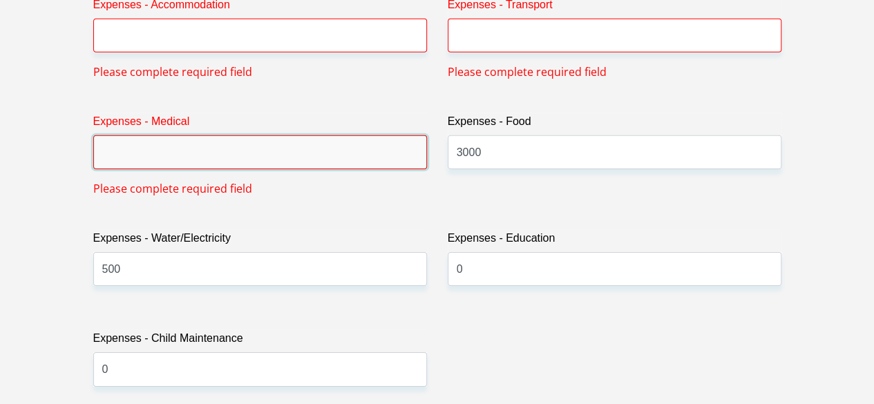
click at [401, 135] on input "Expenses - Medical" at bounding box center [260, 152] width 334 height 34
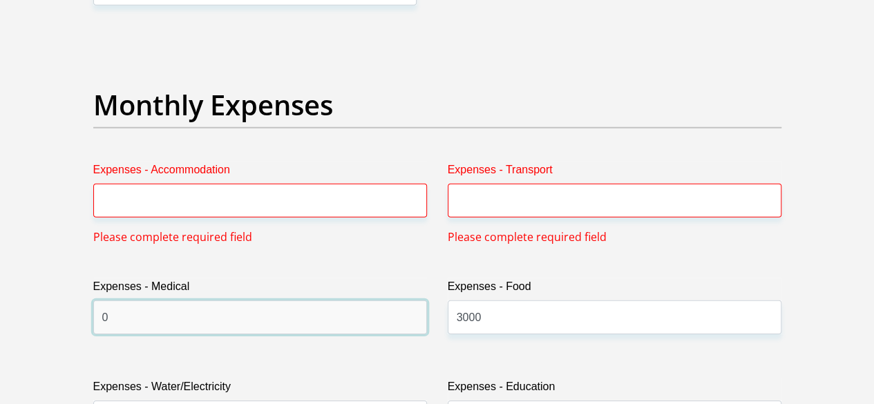
scroll to position [1915, 0]
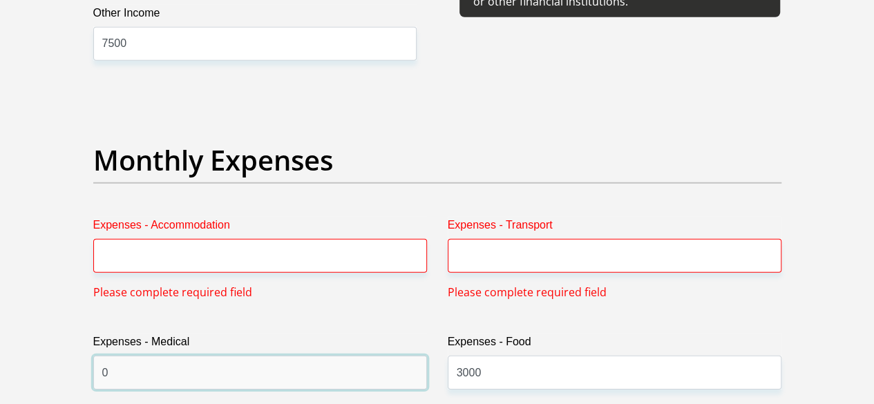
type input "0"
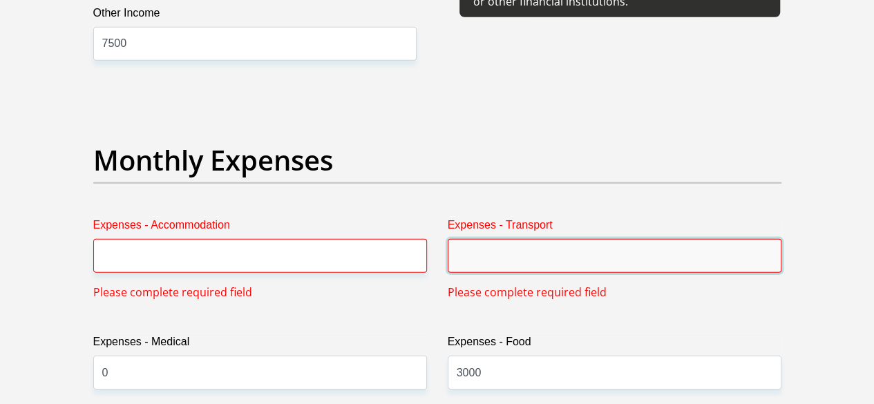
click at [502, 239] on input "Expenses - Transport" at bounding box center [615, 256] width 334 height 34
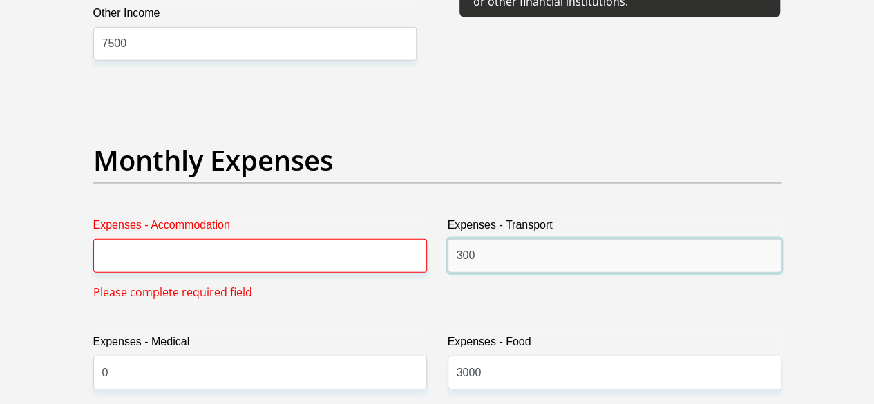
type input "300"
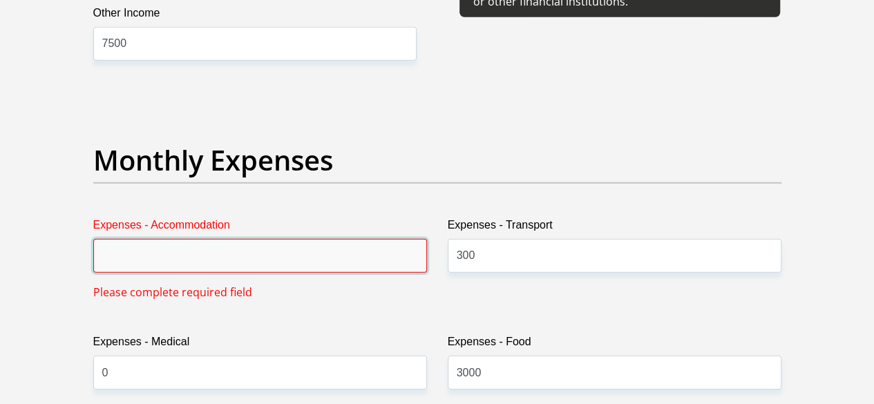
click at [333, 239] on input "Expenses - Accommodation" at bounding box center [260, 256] width 334 height 34
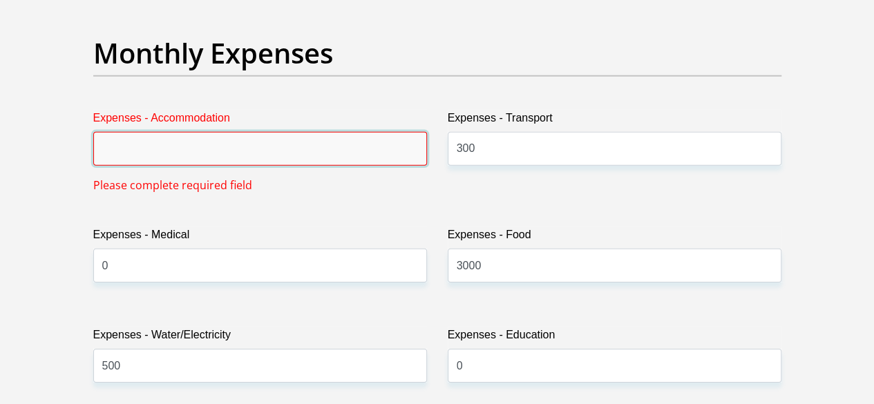
scroll to position [2035, 0]
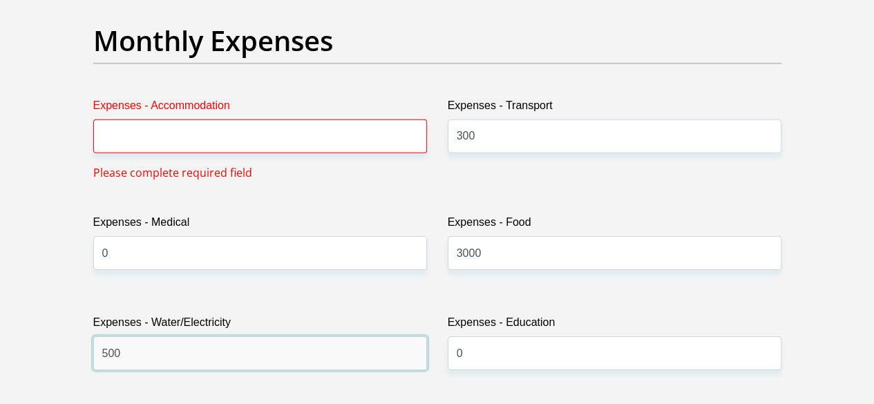
click at [158, 336] on input "500" at bounding box center [260, 353] width 334 height 34
type input "5"
type input "800"
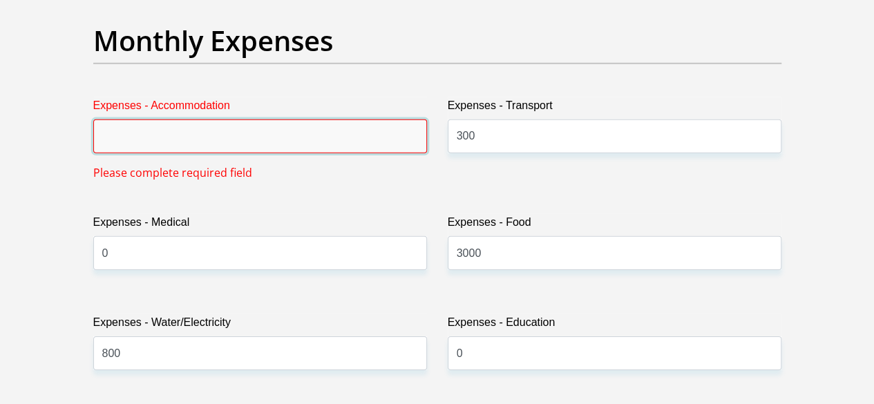
click at [173, 120] on input "Expenses - Accommodation" at bounding box center [260, 137] width 334 height 34
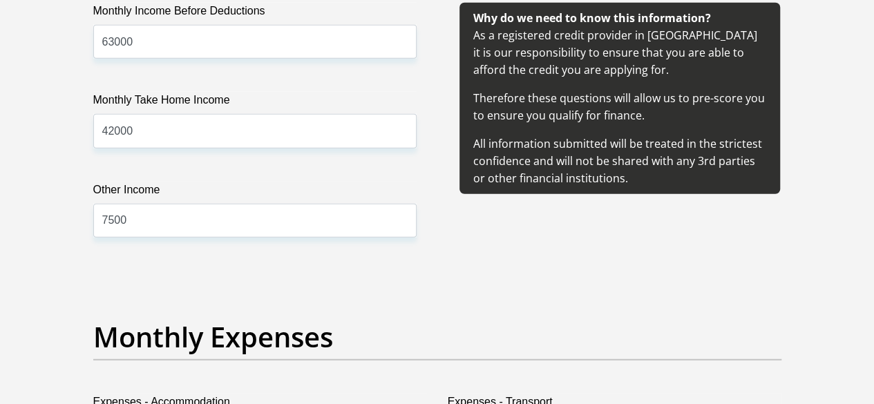
scroll to position [1683, 0]
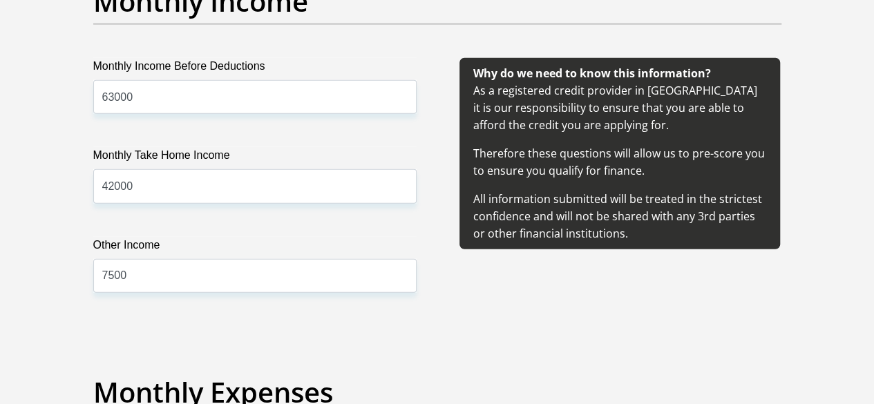
type input "16230"
click at [280, 259] on input "7500" at bounding box center [254, 276] width 323 height 34
type input "7"
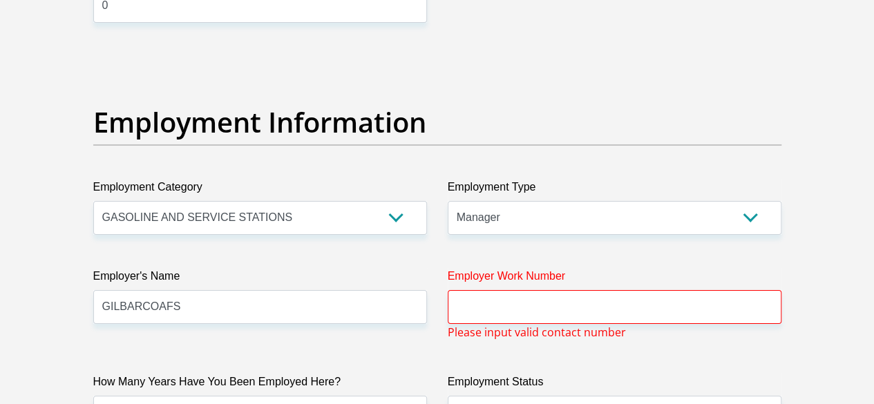
scroll to position [2485, 0]
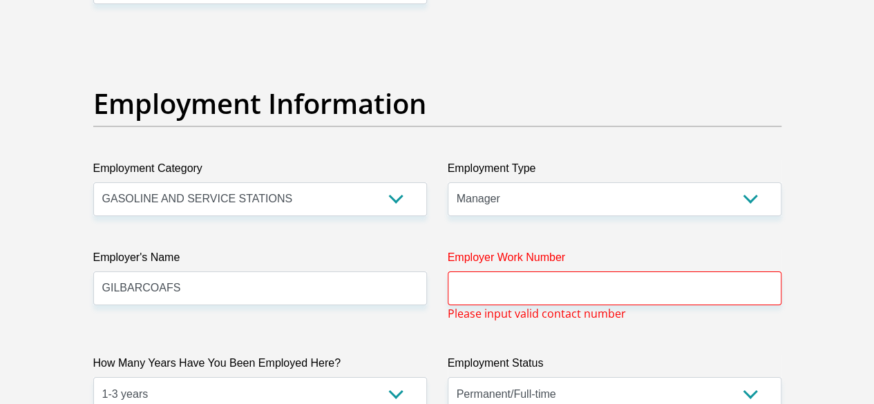
type input "12500"
click at [714, 272] on input "Employer Work Number" at bounding box center [615, 289] width 334 height 34
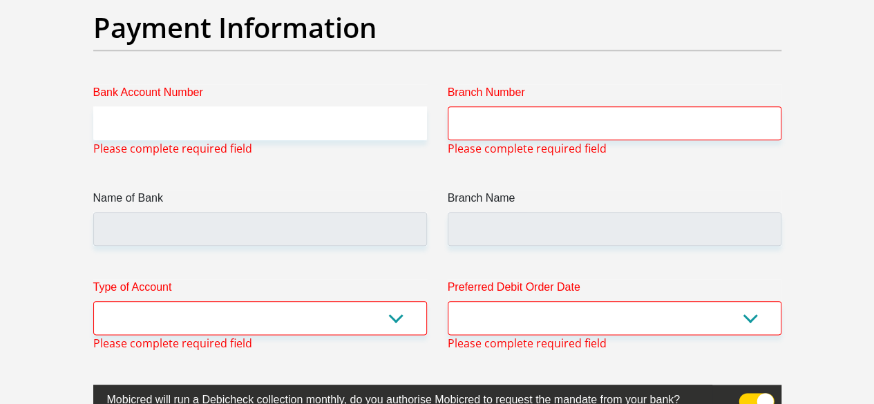
scroll to position [3276, 0]
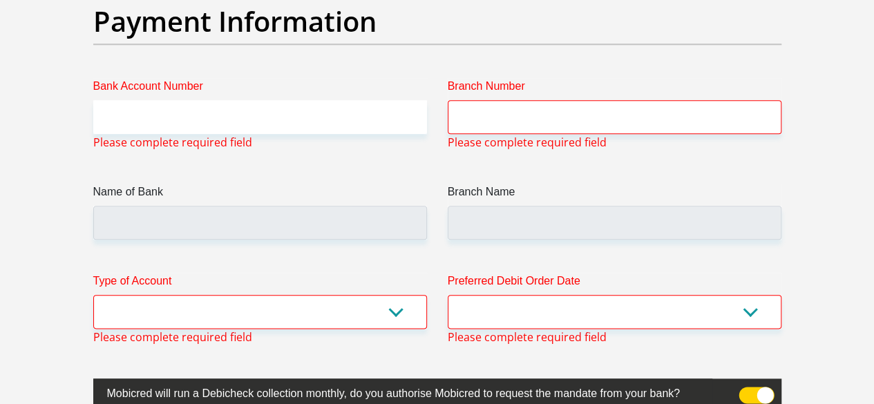
type input "011 856 3600"
click at [383, 295] on select "Cheque Savings" at bounding box center [260, 312] width 334 height 34
select select "SAV"
click at [93, 295] on select "Cheque Savings" at bounding box center [260, 312] width 334 height 34
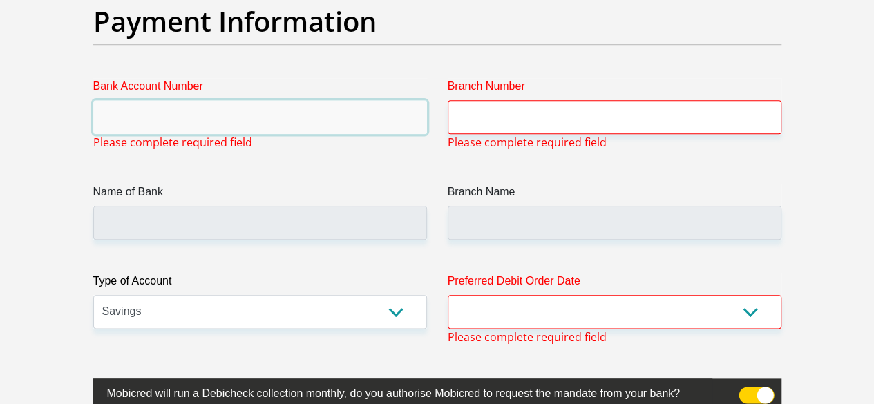
click at [207, 100] on input "Bank Account Number" at bounding box center [260, 117] width 334 height 34
type input "Capitec"
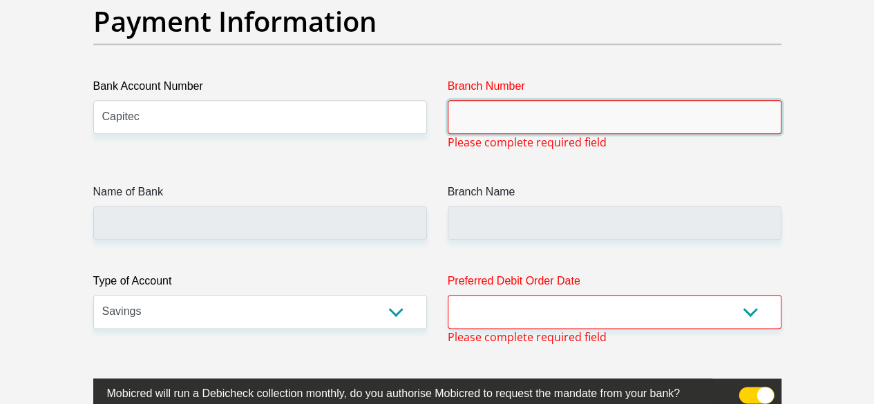
click at [484, 100] on input "Branch Number" at bounding box center [615, 117] width 334 height 34
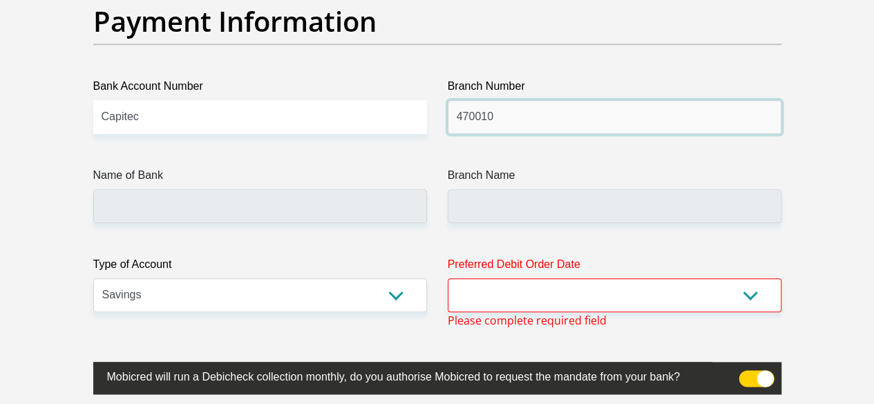
type input "470010"
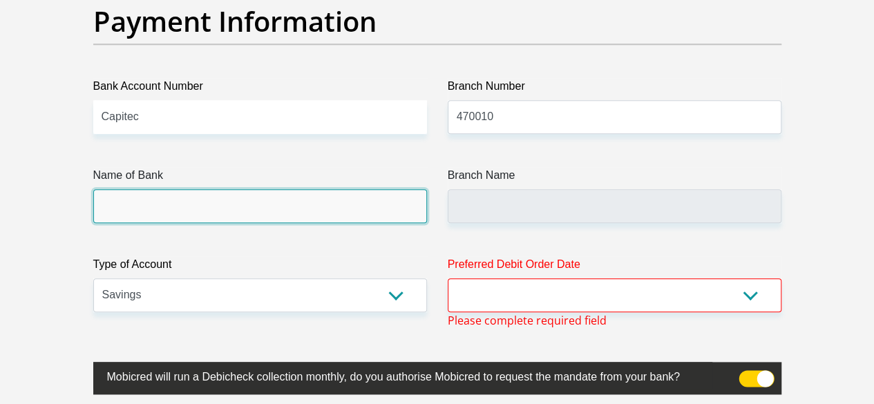
click at [312, 189] on input "Name of Bank" at bounding box center [260, 206] width 334 height 34
type input "CAPITEC BANK LIMITED"
type input "CAPITEC BANK CPC"
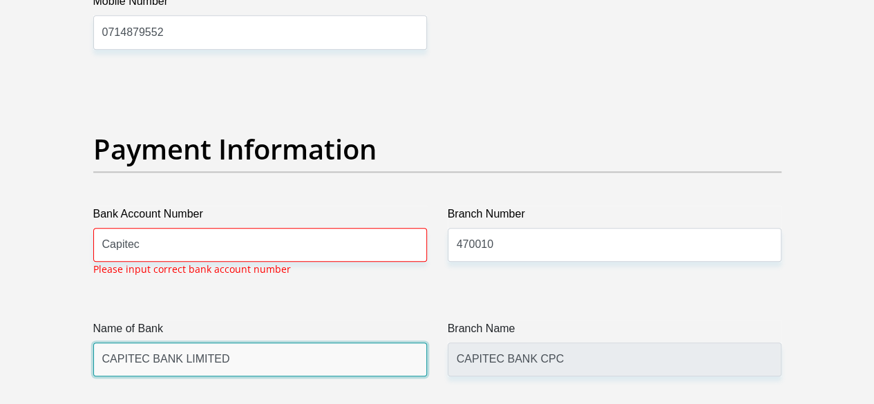
scroll to position [3148, 0]
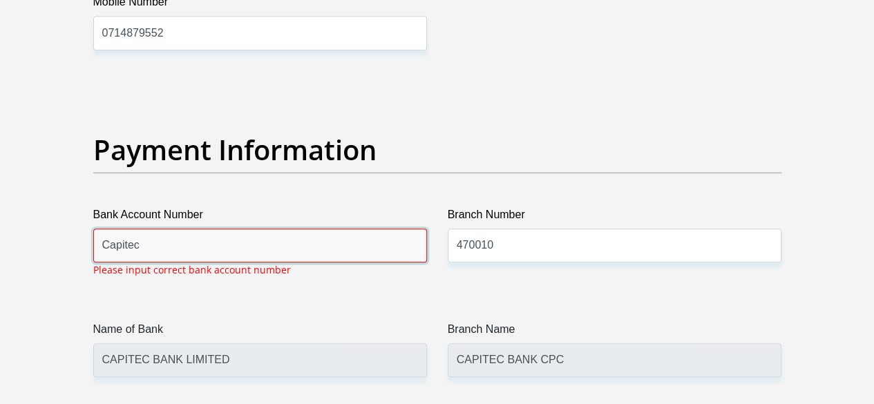
click at [298, 229] on input "Capitec" at bounding box center [260, 246] width 334 height 34
type input "C"
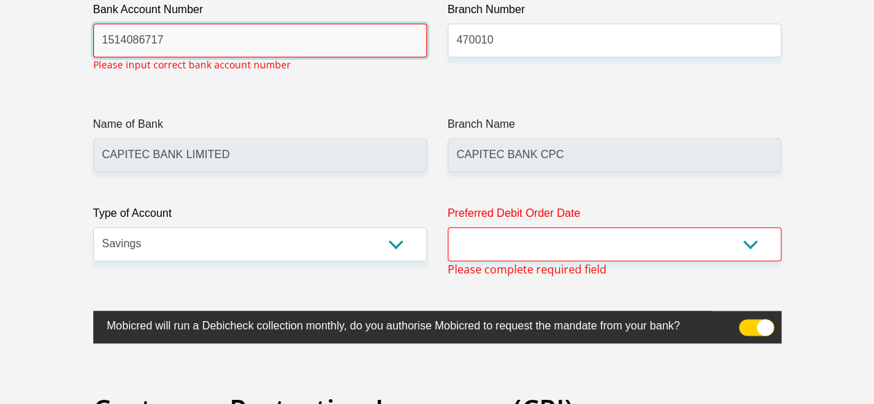
scroll to position [3359, 0]
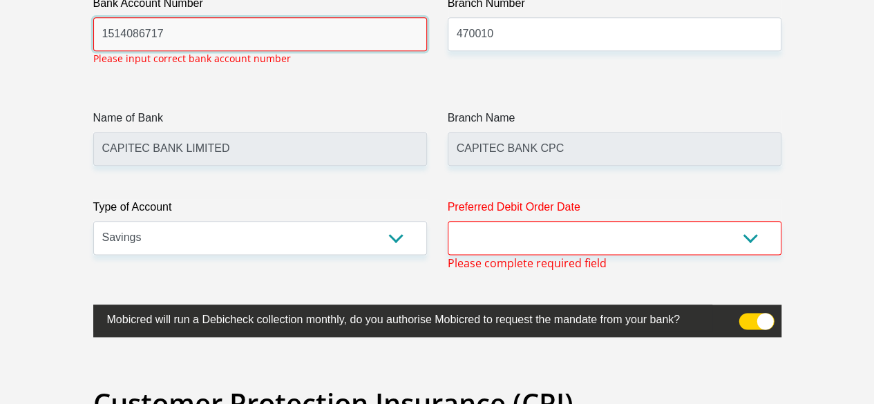
type input "1514086717"
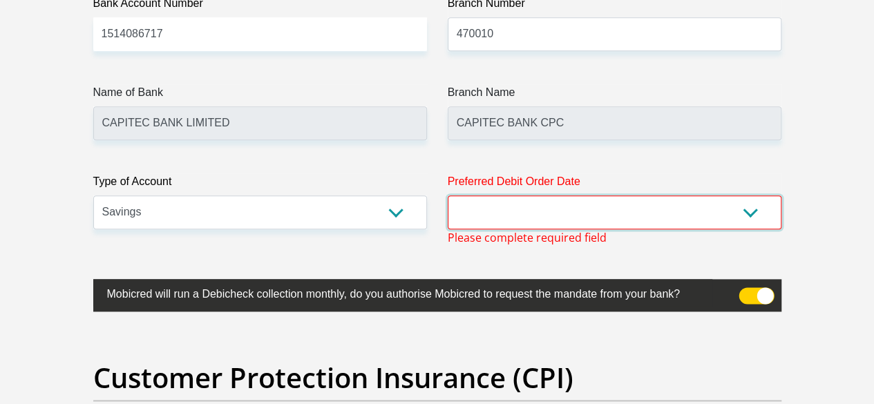
click at [653, 187] on div "Preferred Debit Order Date 1st 2nd 3rd 4th 5th 7th 18th 19th 20th 21st 22nd 23r…" at bounding box center [614, 209] width 354 height 73
select select "1"
click at [448, 196] on select "1st 2nd 3rd 4th 5th 7th 18th 19th 20th 21st 22nd 23rd 24th 25th 26th 27th 28th …" at bounding box center [615, 213] width 334 height 34
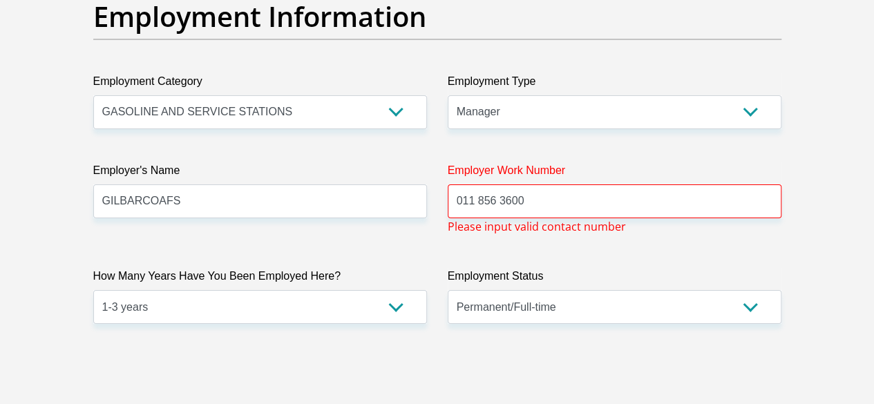
scroll to position [2536, 0]
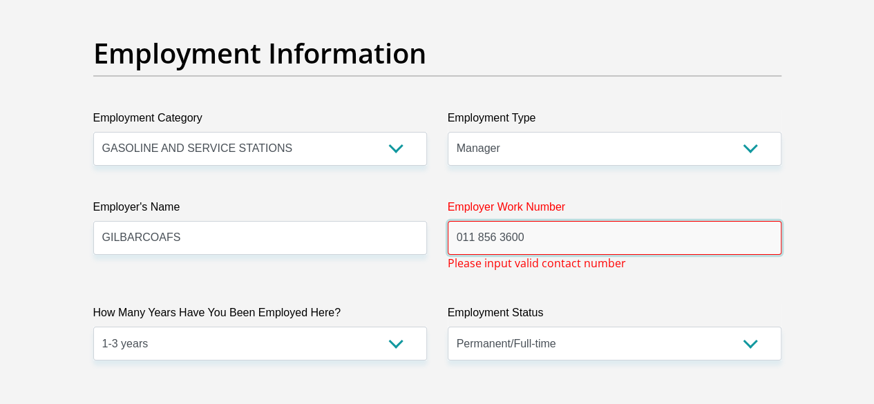
click at [499, 221] on input "011 856 3600" at bounding box center [615, 238] width 334 height 34
click at [542, 221] on input "011 856 3600" at bounding box center [615, 238] width 334 height 34
click at [457, 221] on input "011 856 3600" at bounding box center [615, 238] width 334 height 34
click at [462, 221] on input "011 856 3600" at bounding box center [615, 238] width 334 height 34
click at [547, 221] on input "2711 856 3600" at bounding box center [615, 238] width 334 height 34
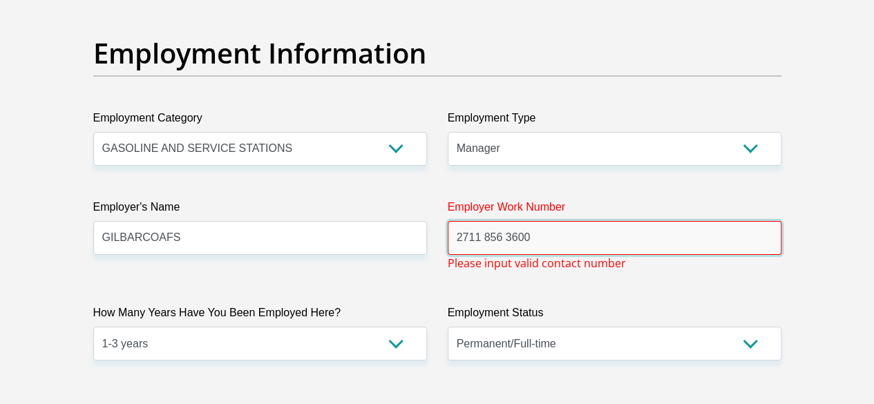
click at [483, 221] on input "2711 856 3600" at bounding box center [615, 238] width 334 height 34
click at [504, 221] on input "2711856 3600" at bounding box center [615, 238] width 334 height 34
click at [502, 221] on input "2711856 3600" at bounding box center [615, 238] width 334 height 34
type input "27118563600"
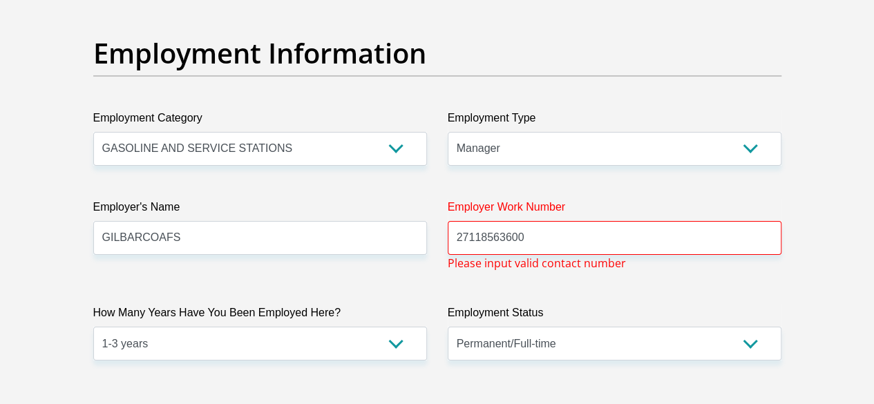
click at [526, 255] on span "Please input valid contact number" at bounding box center [537, 263] width 178 height 17
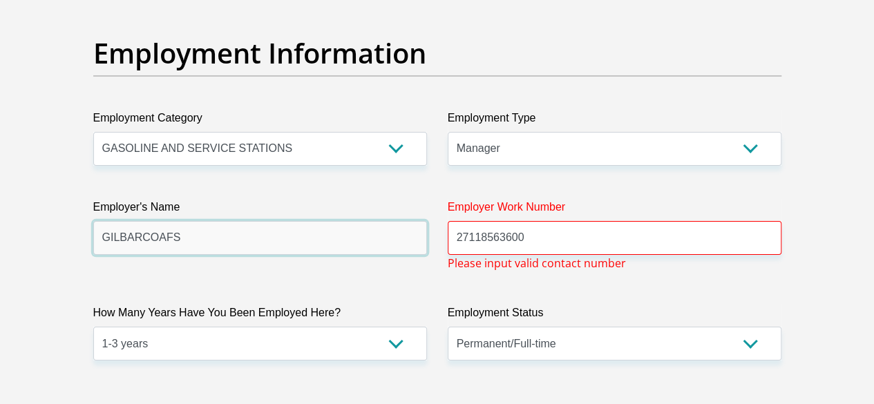
click at [344, 221] on input "GILBARCOAFS" at bounding box center [260, 238] width 334 height 34
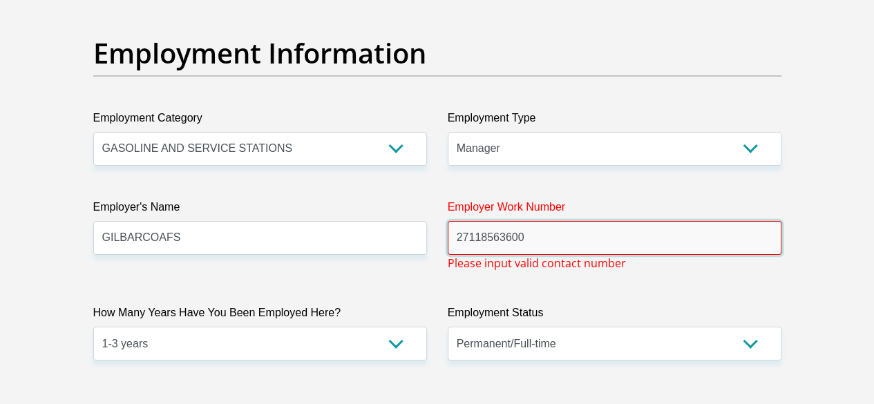
click at [528, 221] on input "27118563600" at bounding box center [615, 238] width 334 height 34
drag, startPoint x: 528, startPoint y: 184, endPoint x: 438, endPoint y: 182, distance: 89.9
click at [438, 199] on div "Employer Work Number 27118563600 Please input valid contact number" at bounding box center [614, 235] width 354 height 73
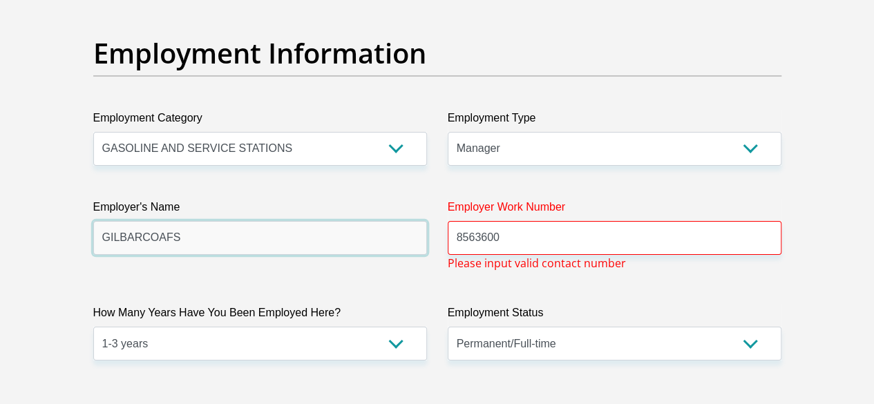
click at [383, 221] on input "GILBARCOAFS" at bounding box center [260, 238] width 334 height 34
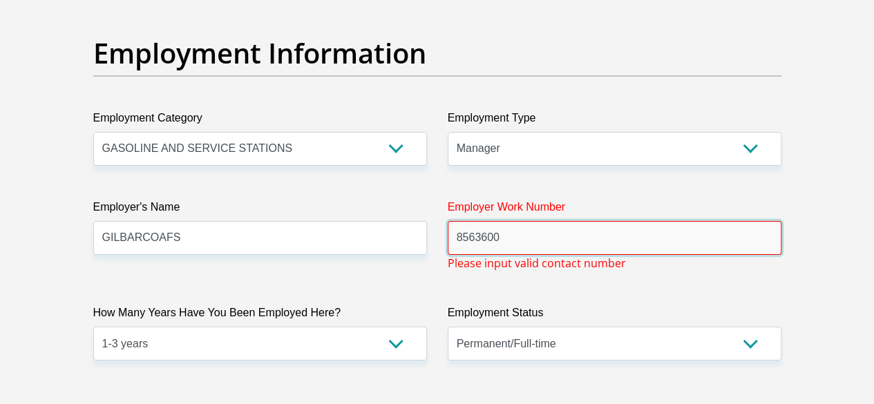
click at [455, 221] on input "8563600" at bounding box center [615, 238] width 334 height 34
click at [545, 221] on input "002711 8563600" at bounding box center [615, 238] width 334 height 34
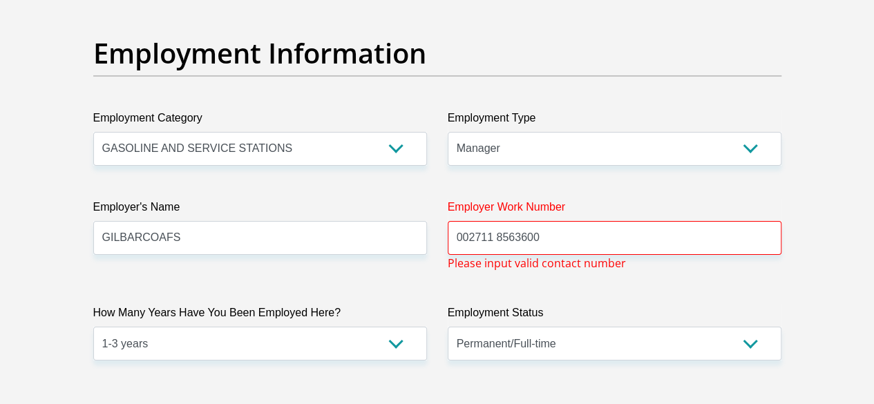
click at [334, 199] on label "Employer's Name" at bounding box center [260, 210] width 334 height 22
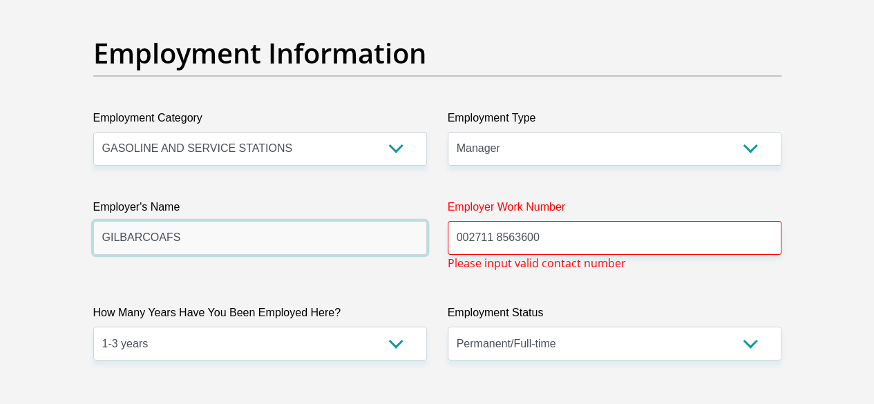
click at [334, 221] on input "GILBARCOAFS" at bounding box center [260, 238] width 334 height 34
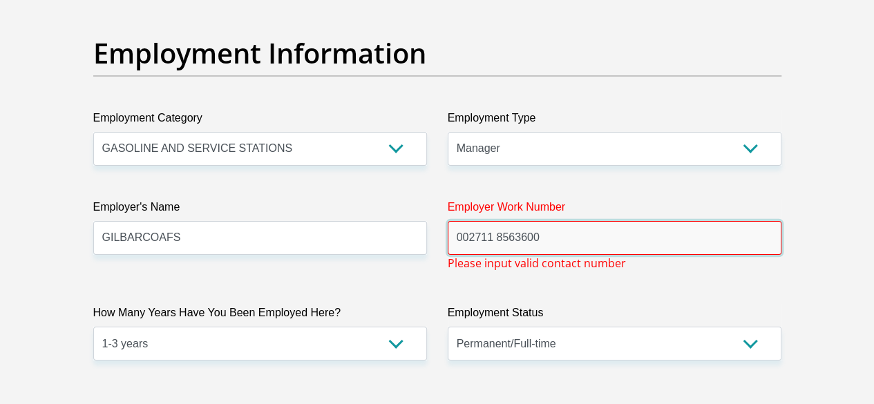
click at [473, 221] on input "002711 8563600" at bounding box center [615, 238] width 334 height 34
click at [480, 221] on input "002711 8563600" at bounding box center [615, 238] width 334 height 34
click at [497, 221] on input "002711 8563600" at bounding box center [615, 238] width 334 height 34
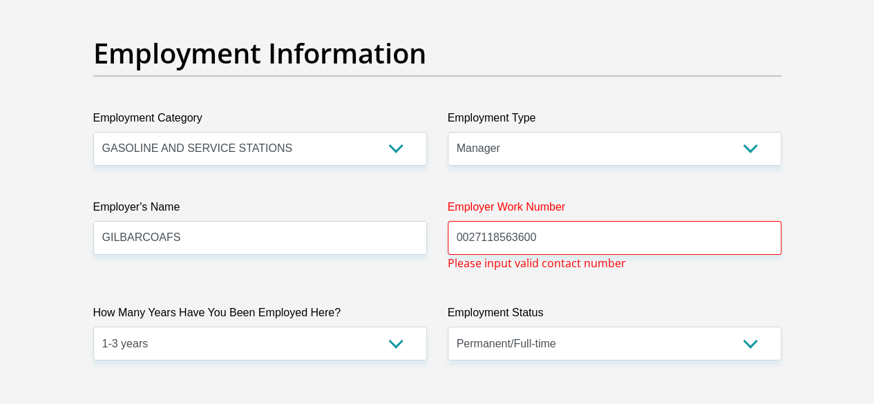
click at [492, 255] on span "Please input valid contact number" at bounding box center [537, 263] width 178 height 17
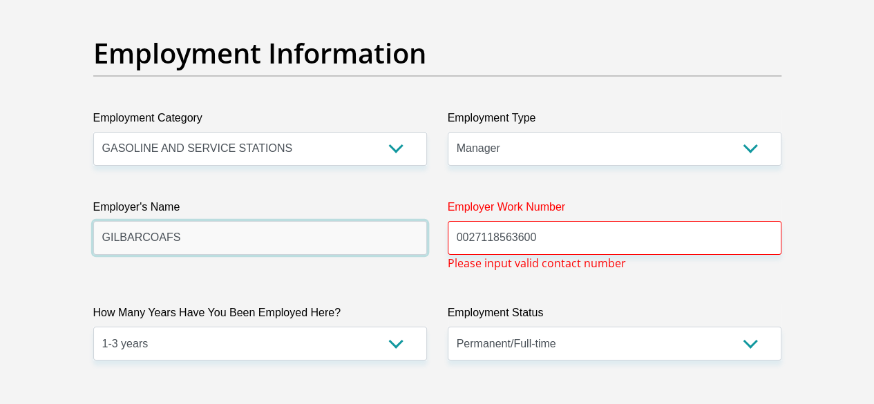
click at [374, 221] on input "GILBARCOAFS" at bounding box center [260, 238] width 334 height 34
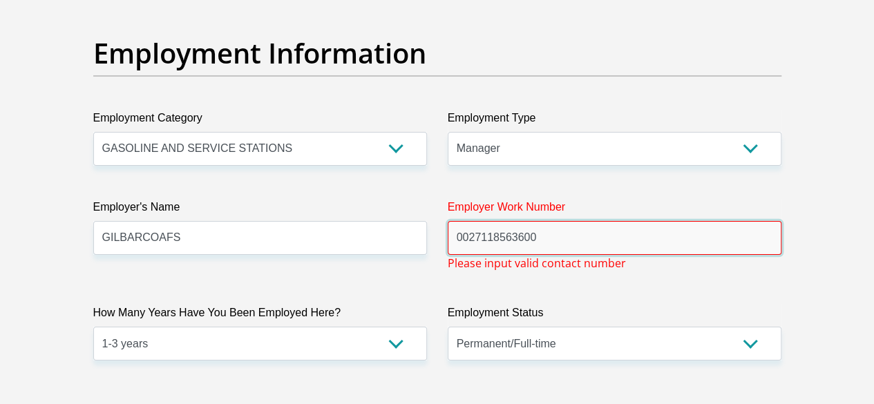
click at [478, 221] on input "0027118563600" at bounding box center [615, 238] width 334 height 34
click at [468, 221] on input "0027118563600" at bounding box center [615, 238] width 334 height 34
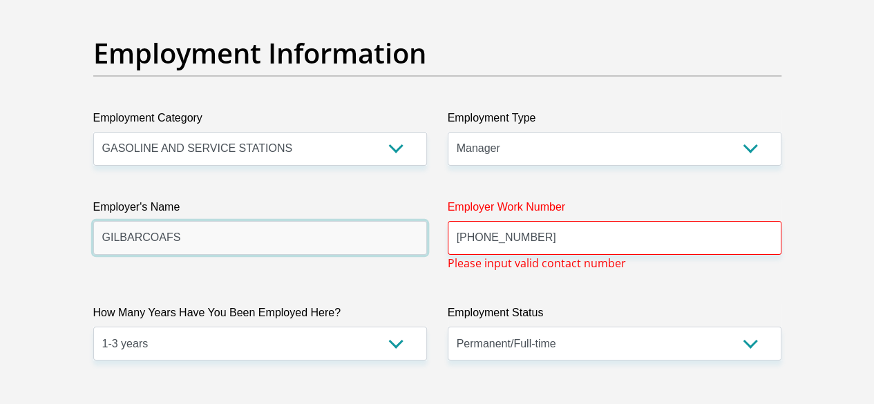
click at [364, 221] on input "GILBARCOAFS" at bounding box center [260, 238] width 334 height 34
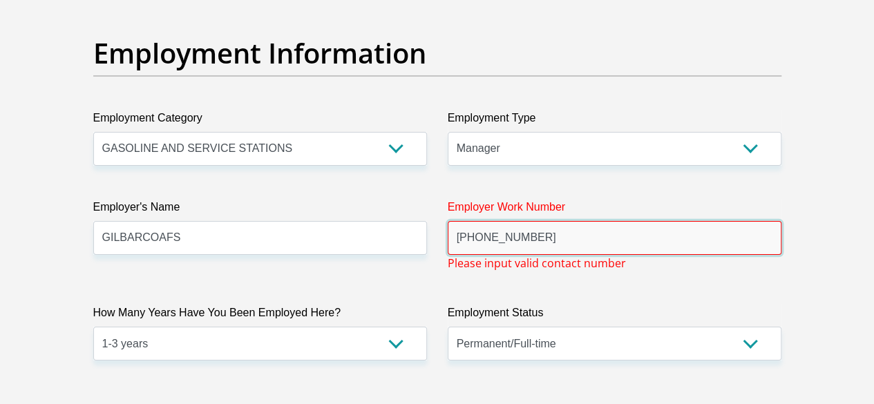
click at [475, 221] on input "+27118563600" at bounding box center [615, 238] width 334 height 34
click at [464, 221] on input "+27118563600" at bounding box center [615, 238] width 334 height 34
click at [477, 221] on input "+27118563600" at bounding box center [615, 238] width 334 height 34
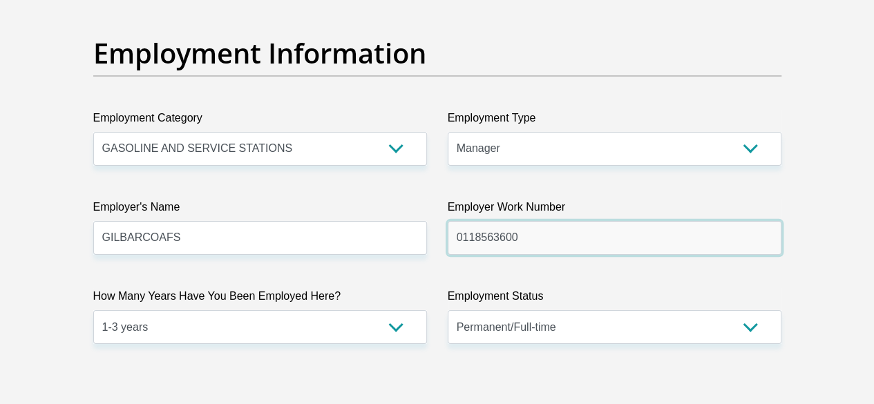
type input "0118563600"
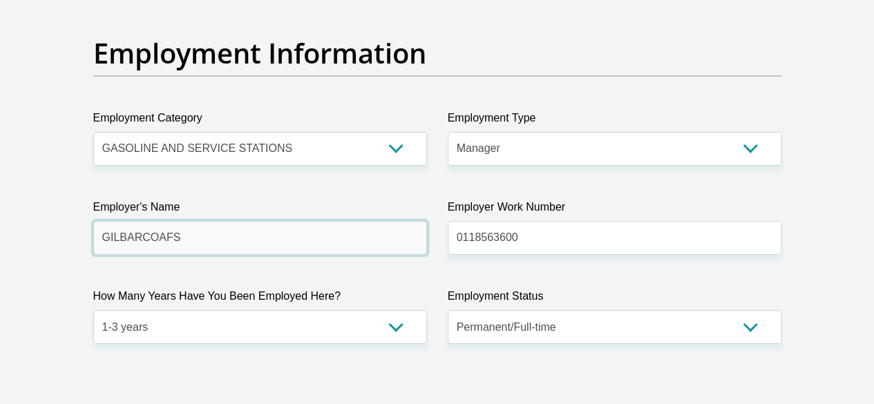
click at [377, 221] on input "GILBARCOAFS" at bounding box center [260, 238] width 334 height 34
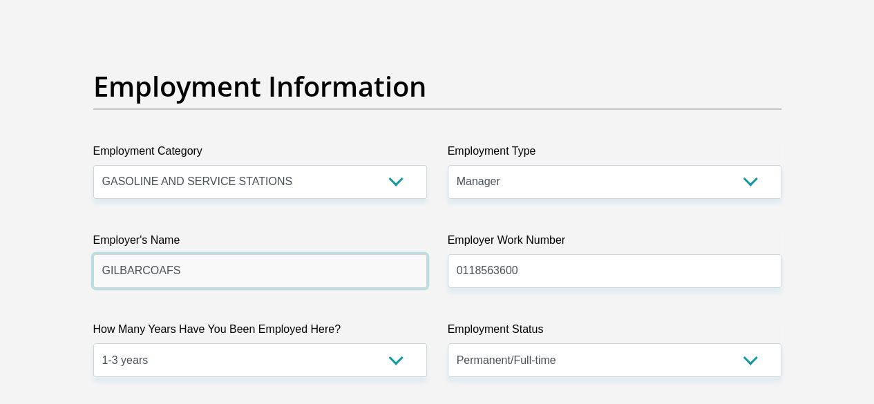
scroll to position [2491, 0]
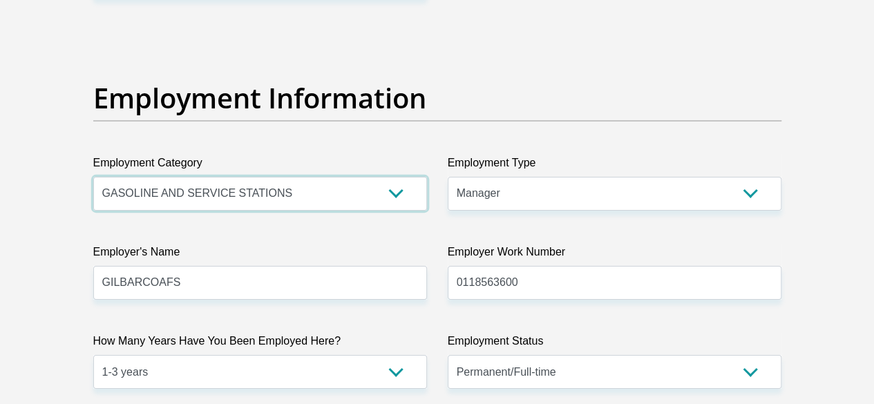
click at [394, 177] on select "AGRICULTURE ALCOHOL & TOBACCO CONSTRUCTION MATERIALS METALLURGY EQUIPMENT FOR R…" at bounding box center [260, 194] width 334 height 34
select select "53"
click at [93, 177] on select "AGRICULTURE ALCOHOL & TOBACCO CONSTRUCTION MATERIALS METALLURGY EQUIPMENT FOR R…" at bounding box center [260, 194] width 334 height 34
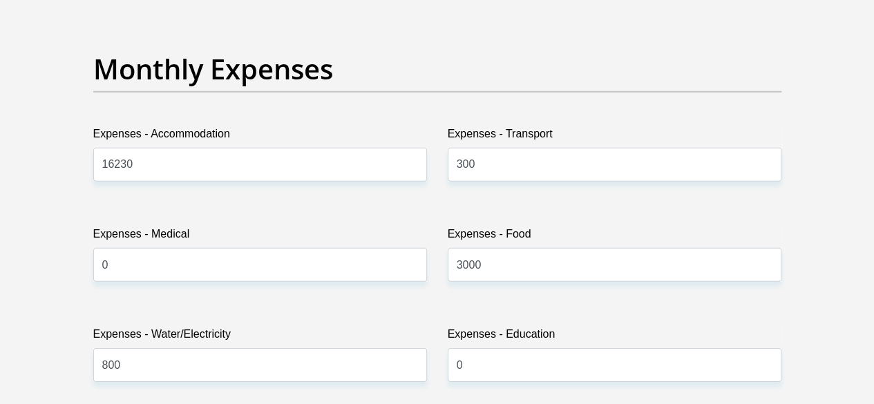
scroll to position [2013, 0]
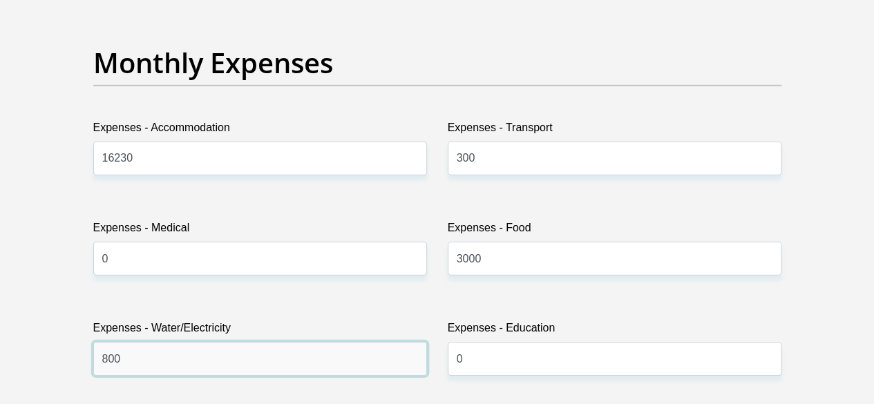
click at [188, 342] on input "800" at bounding box center [260, 359] width 334 height 34
type input "8"
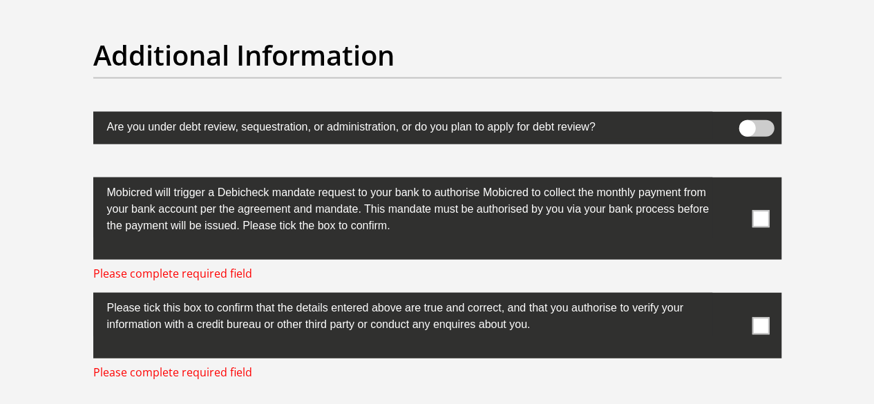
scroll to position [4370, 0]
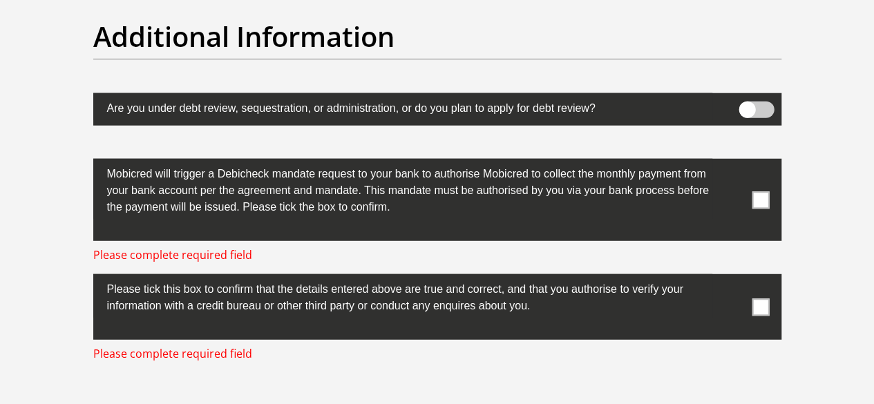
type input "1000"
click at [759, 191] on span at bounding box center [760, 199] width 17 height 17
click at [733, 162] on input "checkbox" at bounding box center [733, 162] width 0 height 0
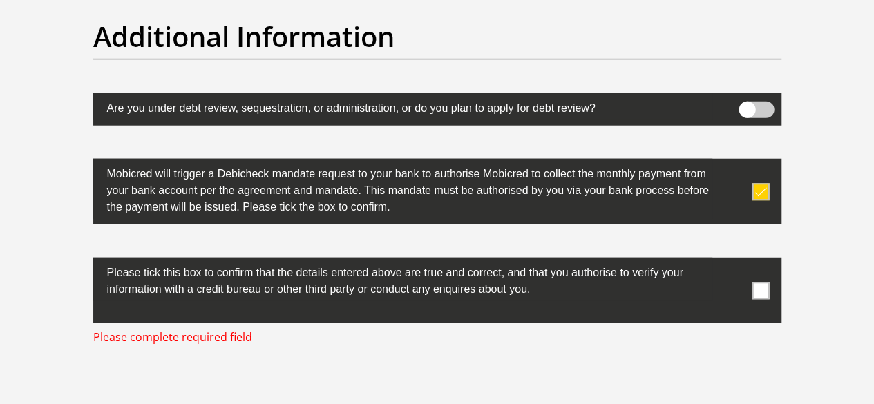
click at [763, 282] on span at bounding box center [760, 290] width 17 height 17
click at [733, 261] on input "checkbox" at bounding box center [733, 261] width 0 height 0
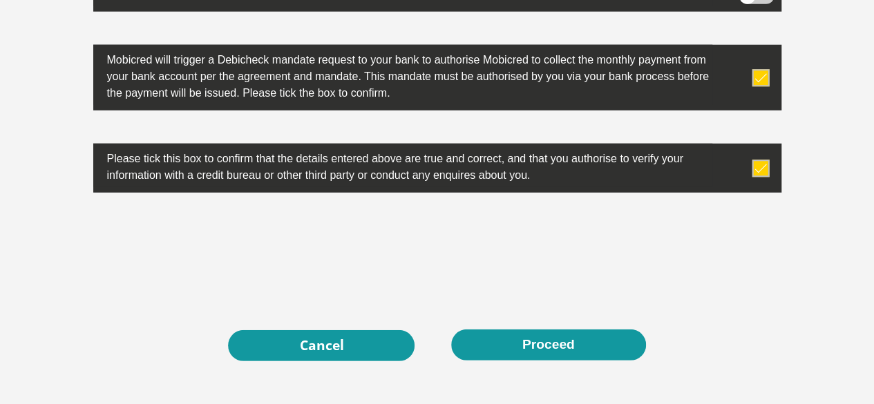
scroll to position [4548, 0]
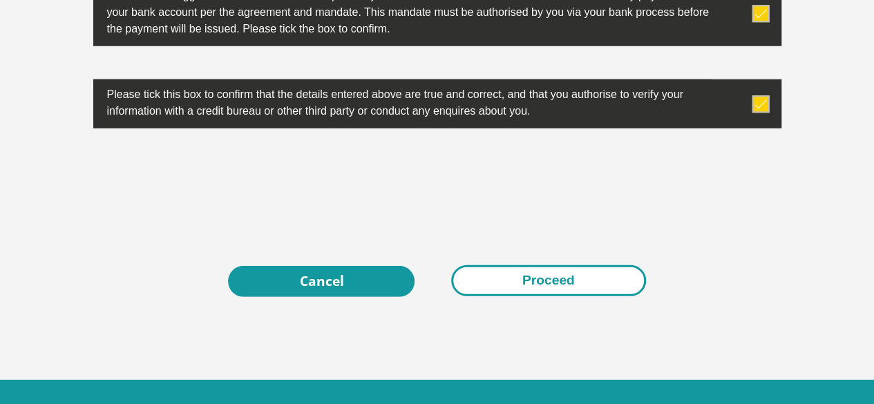
click at [555, 265] on button "Proceed" at bounding box center [548, 280] width 195 height 31
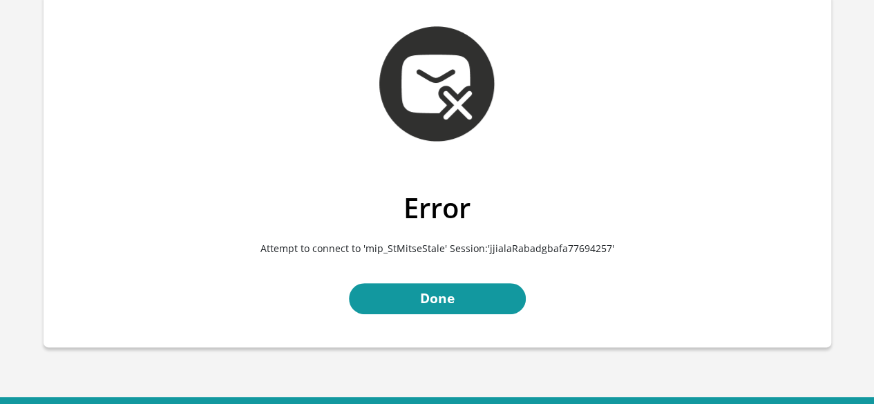
scroll to position [70, 0]
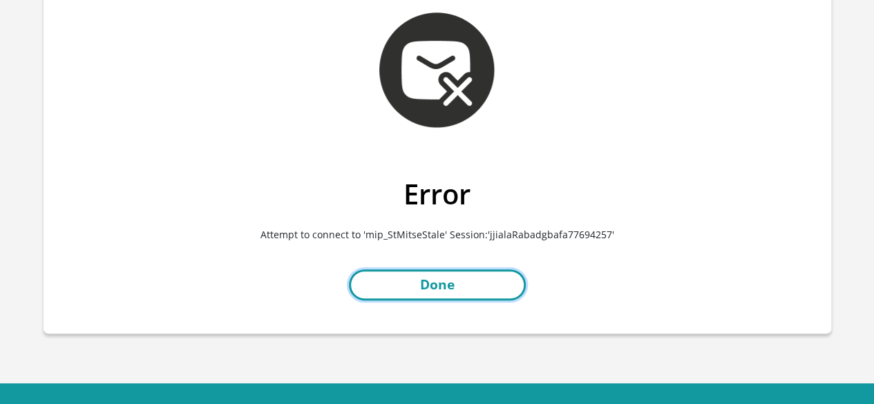
click at [471, 283] on link "Done" at bounding box center [437, 284] width 177 height 31
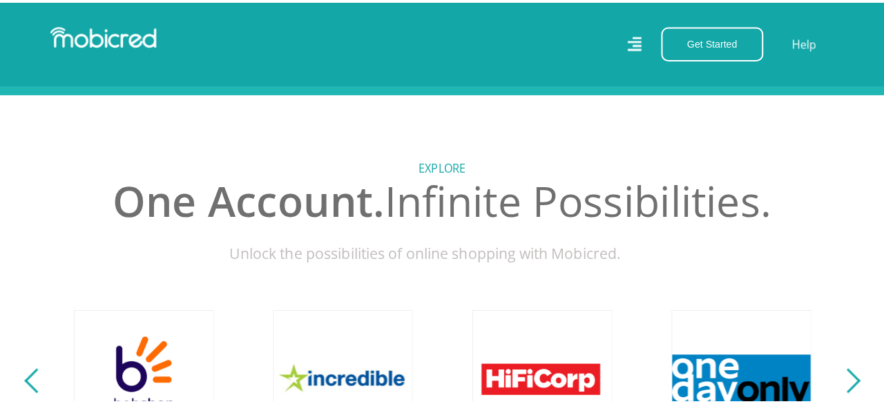
scroll to position [0, 2363]
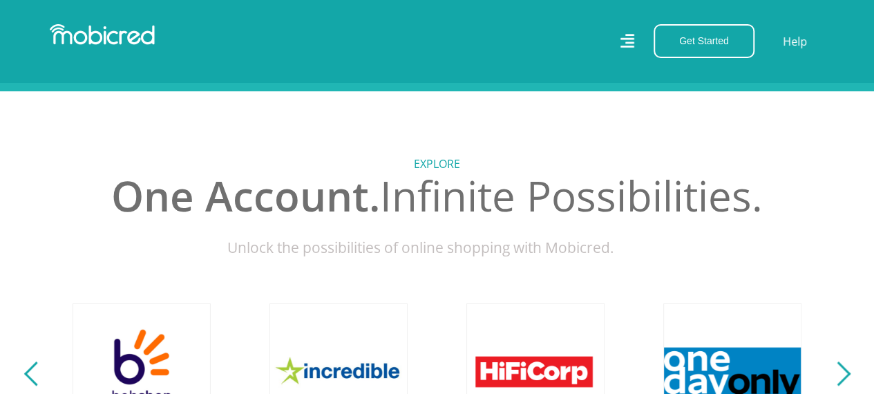
click at [631, 44] on icon at bounding box center [627, 41] width 14 height 20
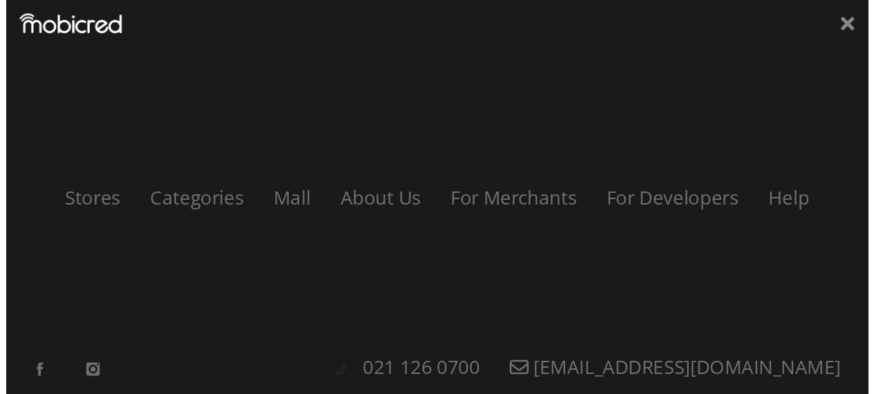
scroll to position [0, 3151]
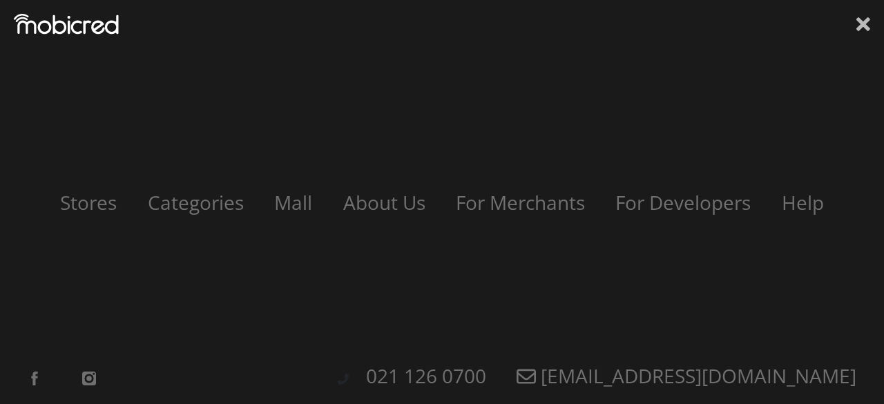
click at [869, 24] on icon at bounding box center [864, 24] width 14 height 21
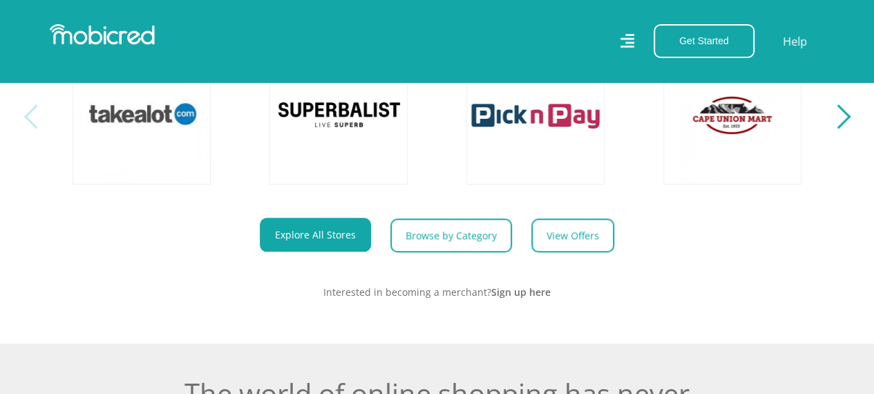
scroll to position [0, 0]
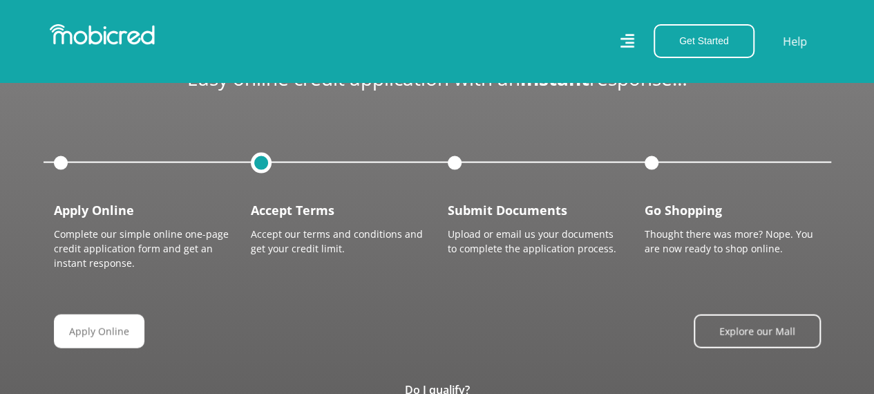
click at [261, 162] on div at bounding box center [261, 163] width 21 height 21
click at [262, 162] on div at bounding box center [261, 163] width 21 height 21
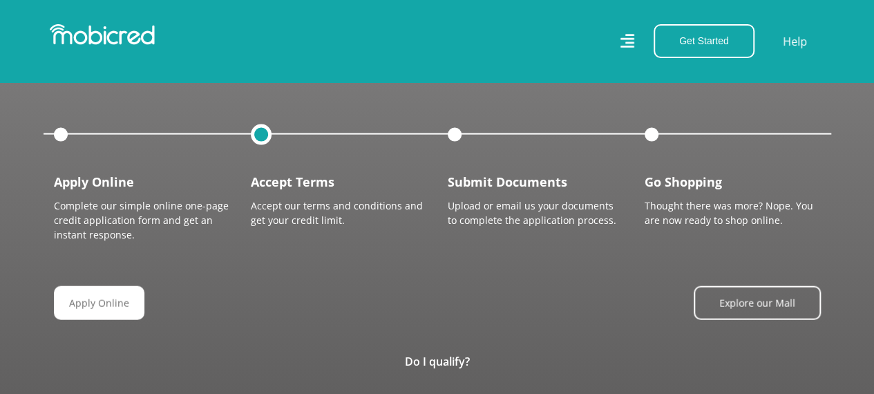
click at [261, 126] on div at bounding box center [261, 134] width 21 height 21
click at [129, 304] on link "Apply Online" at bounding box center [104, 303] width 91 height 34
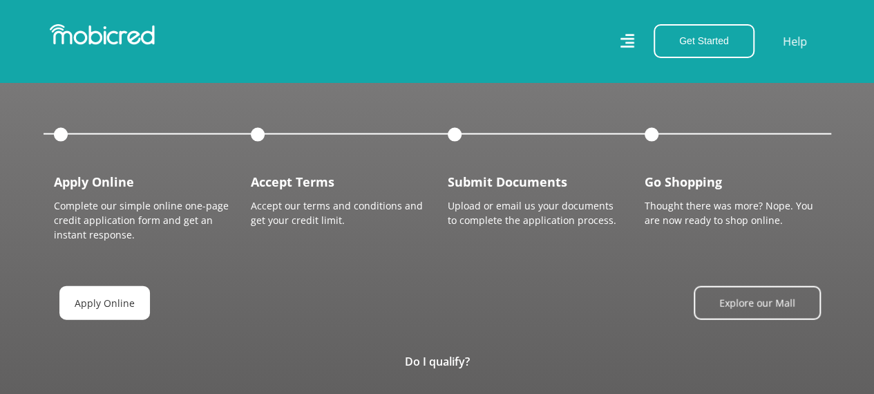
scroll to position [0, 2363]
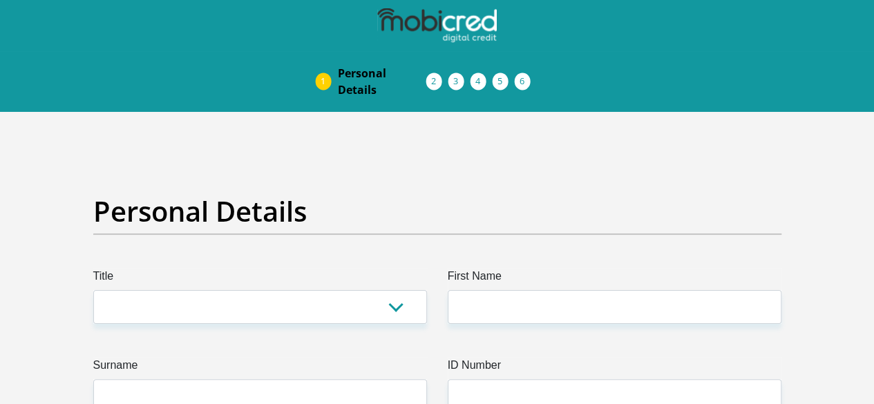
click at [0, 0] on span "Curata Authentication" at bounding box center [0, 0] width 0 height 0
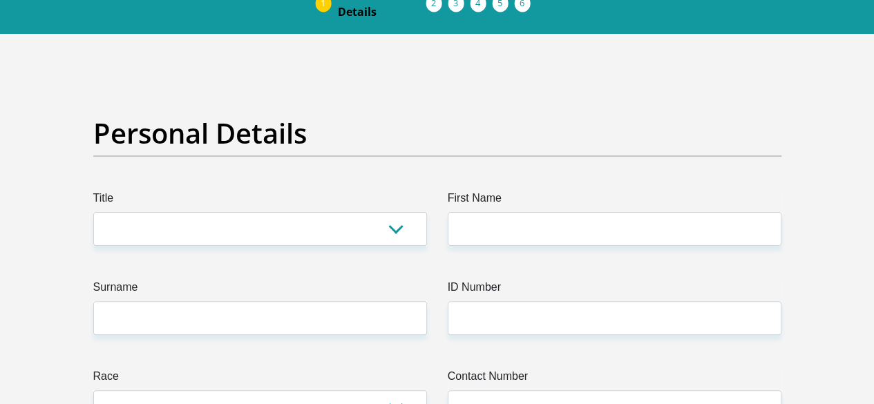
scroll to position [54, 0]
